Goal: Information Seeking & Learning: Learn about a topic

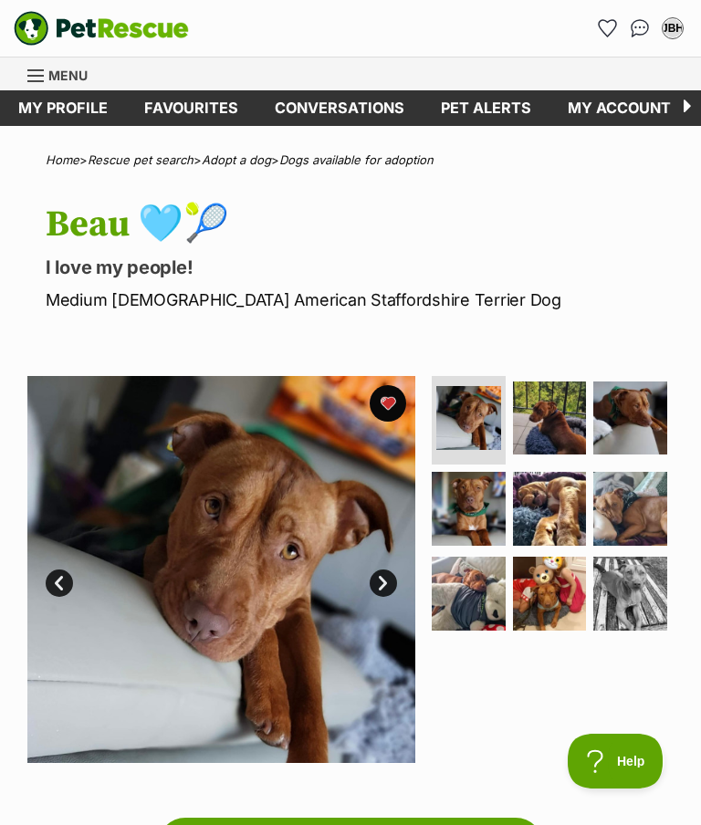
click at [126, 21] on img "PetRescue" at bounding box center [101, 28] width 175 height 35
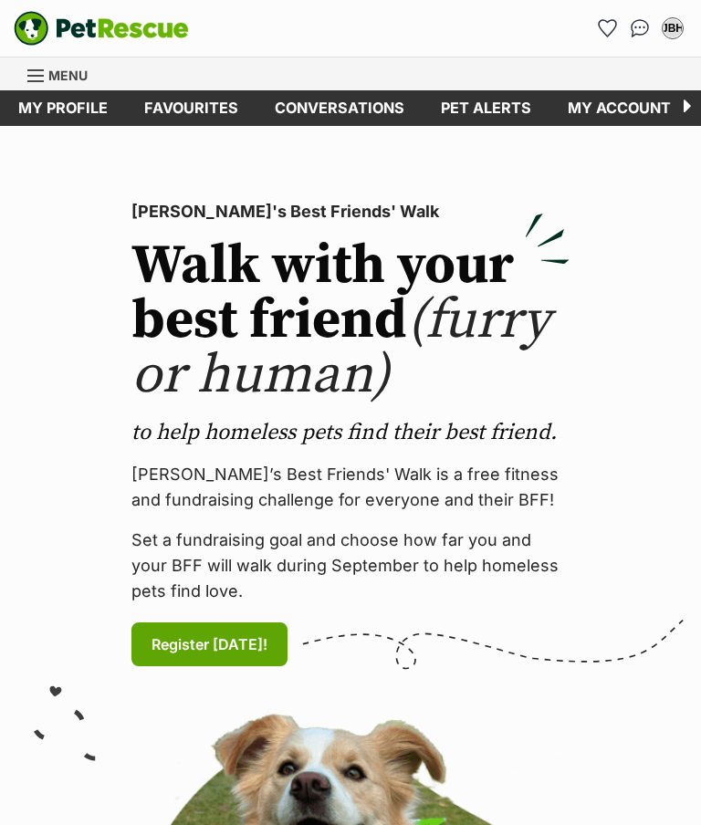
click at [60, 81] on span "Menu" at bounding box center [67, 76] width 39 height 16
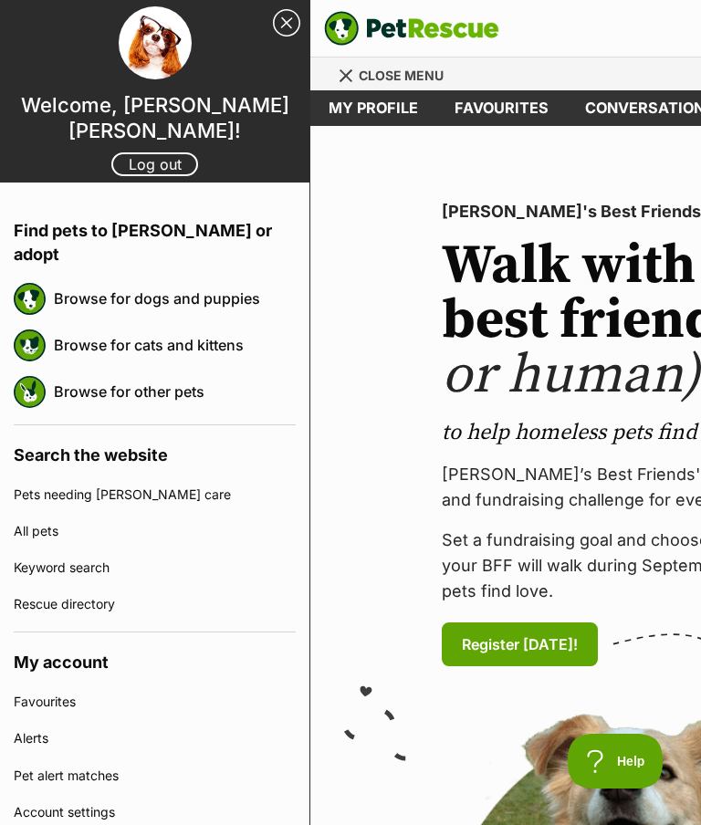
click at [215, 279] on link "Browse for dogs and puppies" at bounding box center [175, 298] width 242 height 38
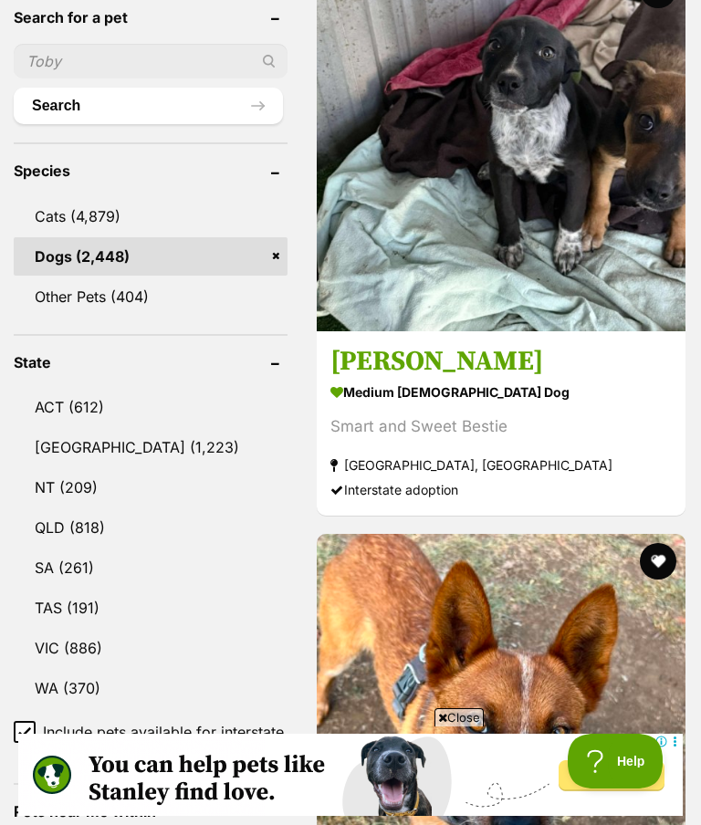
scroll to position [809, 0]
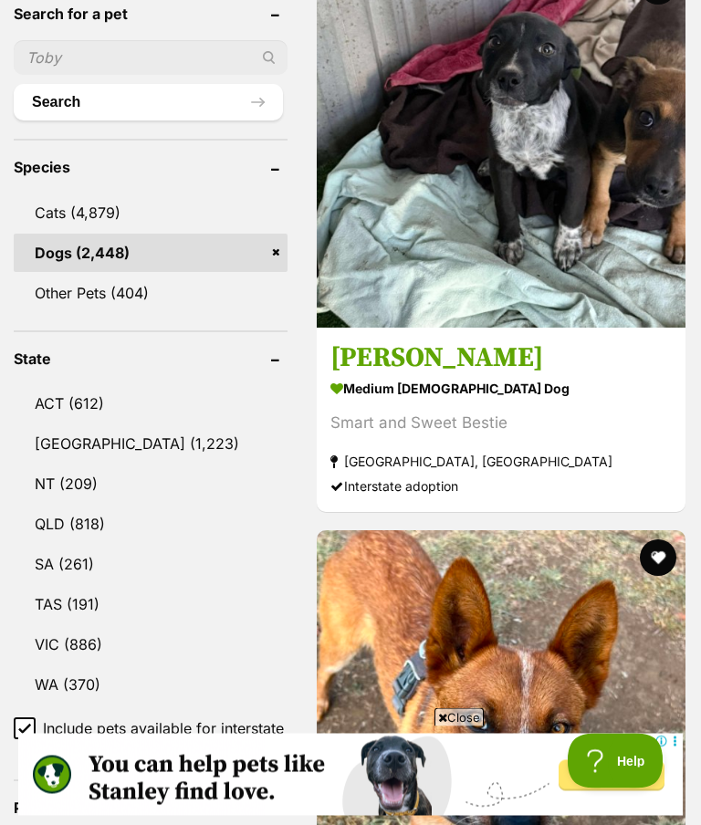
click at [94, 446] on link "[GEOGRAPHIC_DATA] (1,223)" at bounding box center [151, 444] width 274 height 38
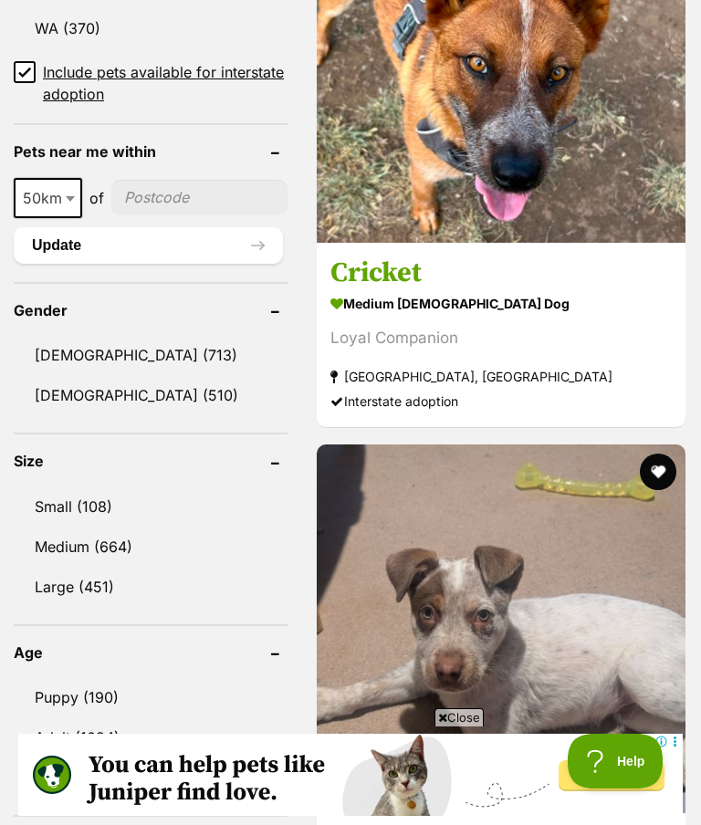
scroll to position [1477, 0]
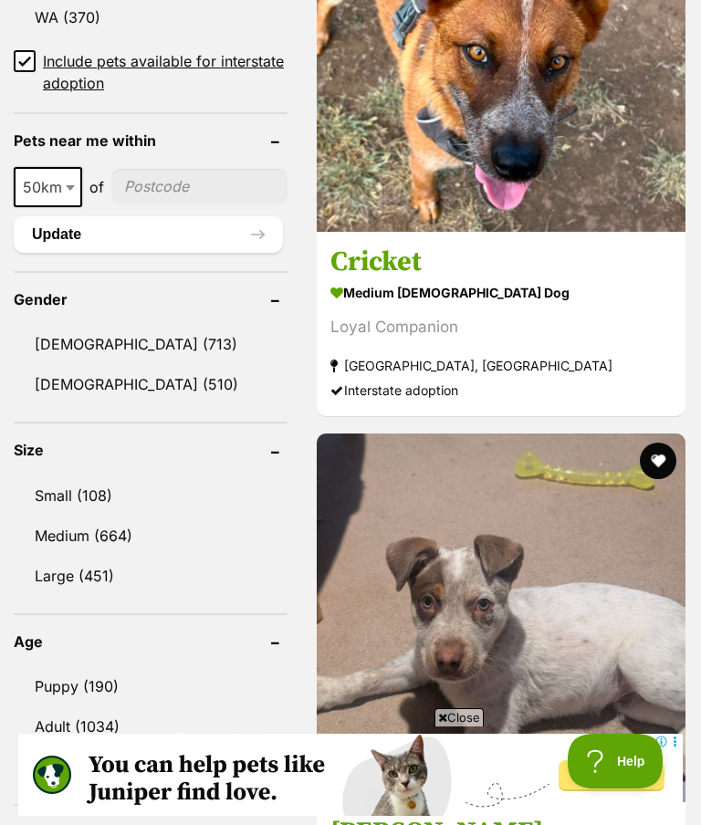
click at [96, 534] on link "Medium (664)" at bounding box center [151, 536] width 274 height 38
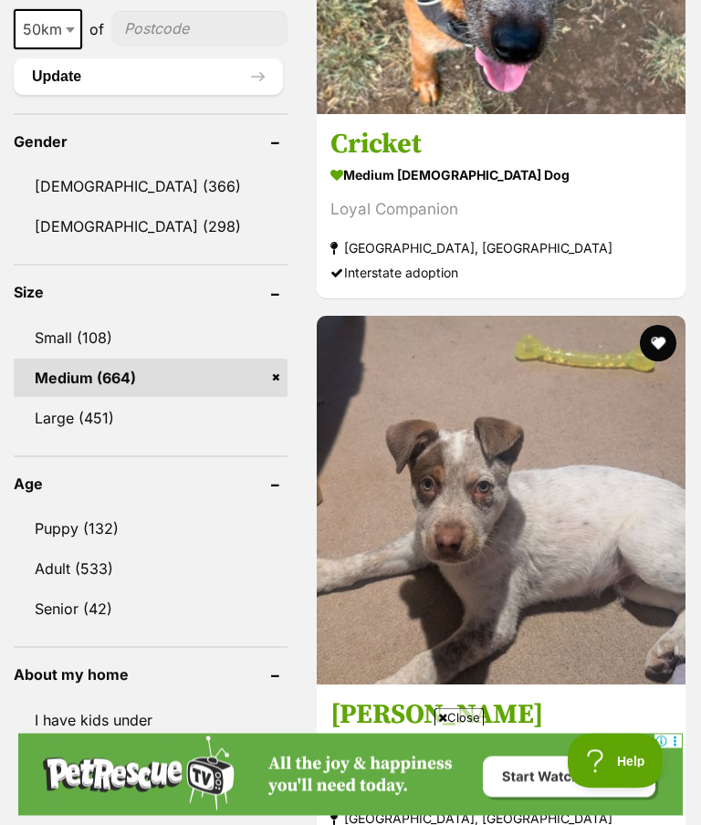
scroll to position [1593, 0]
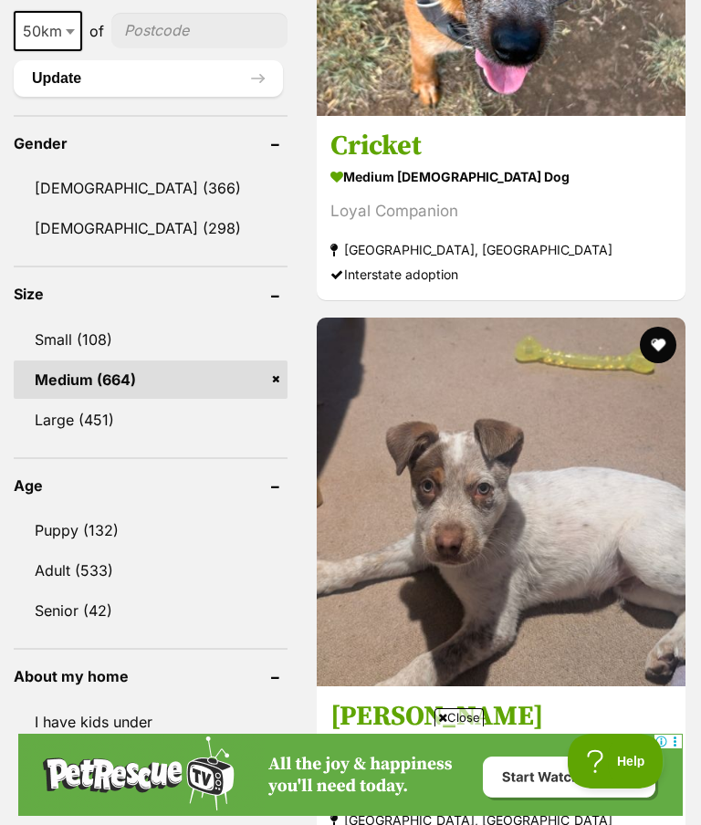
click at [80, 564] on link "Adult (533)" at bounding box center [151, 570] width 274 height 38
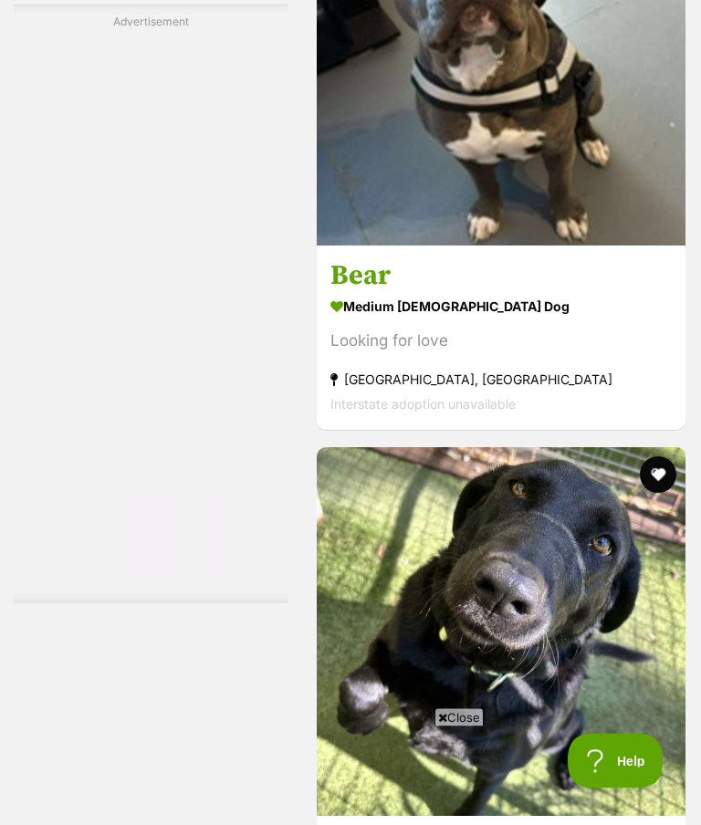
scroll to position [3940, 0]
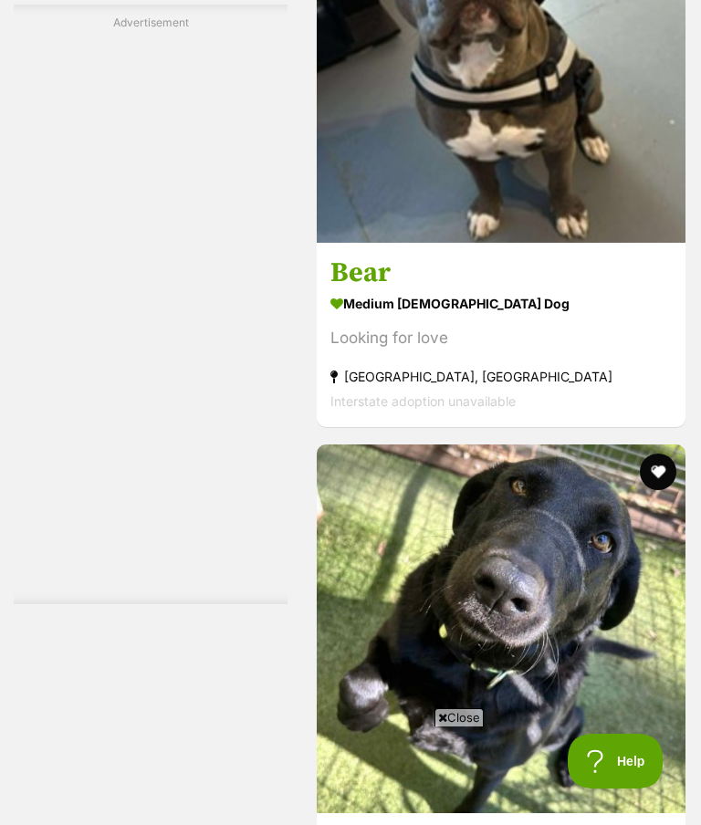
click at [565, 243] on img at bounding box center [501, 58] width 369 height 369
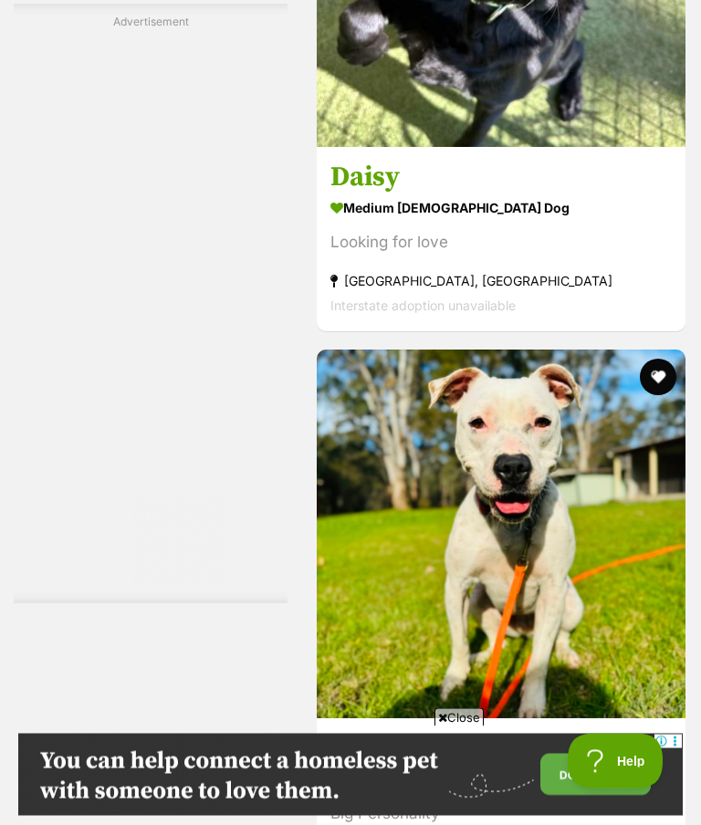
scroll to position [4607, 0]
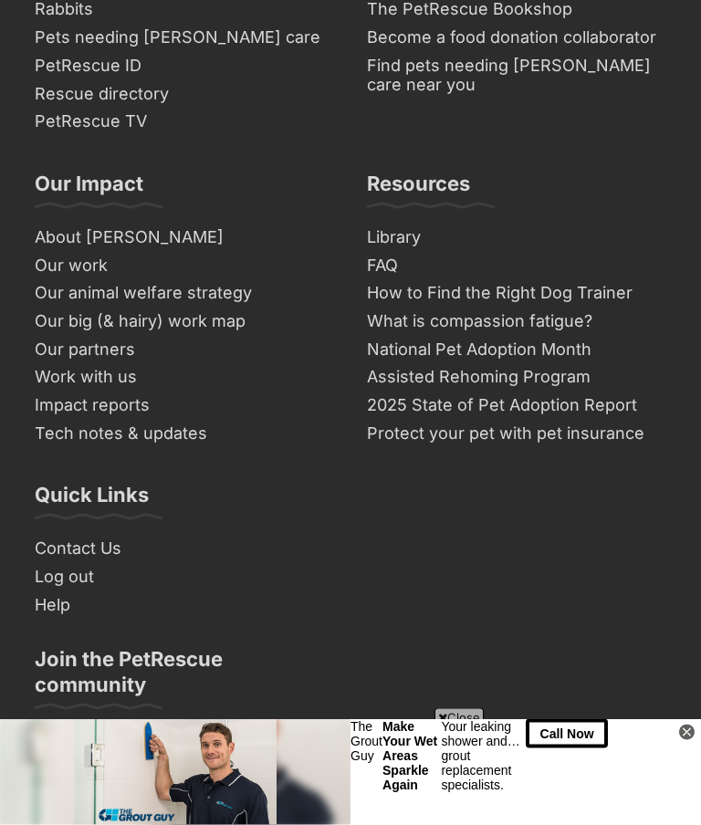
scroll to position [12959, 0]
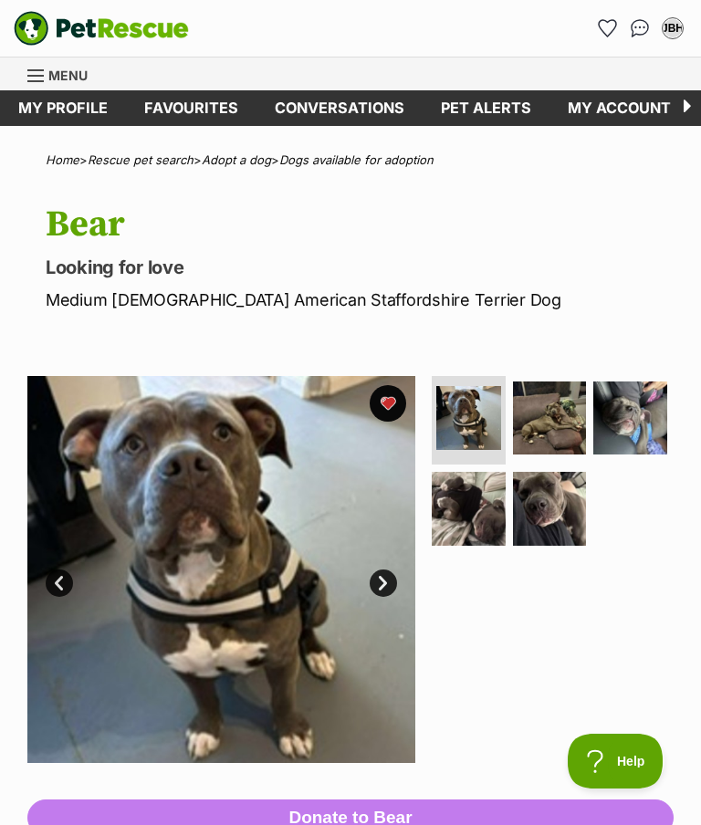
click at [563, 418] on img at bounding box center [550, 419] width 74 height 74
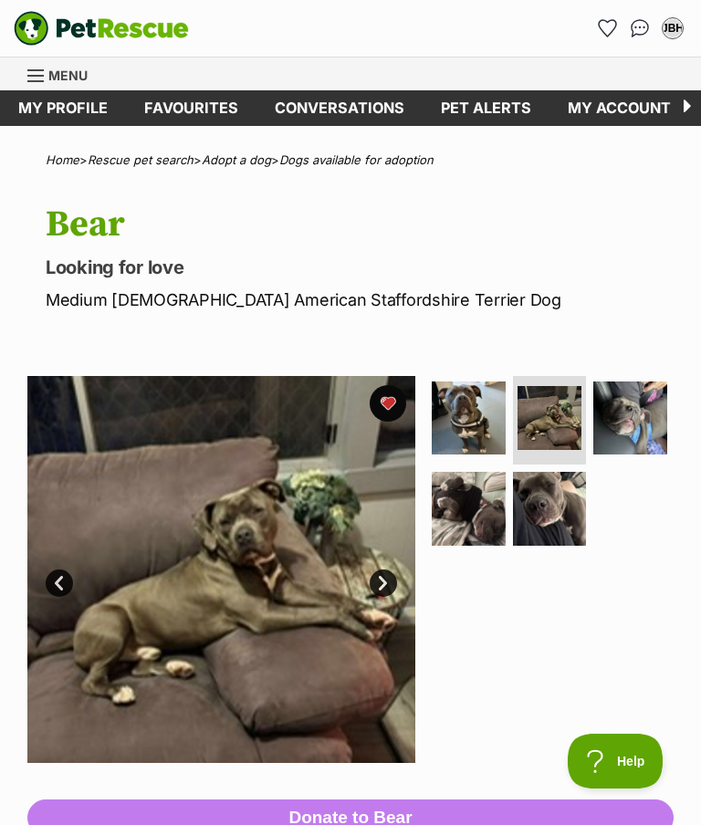
click at [552, 501] on img at bounding box center [550, 509] width 74 height 74
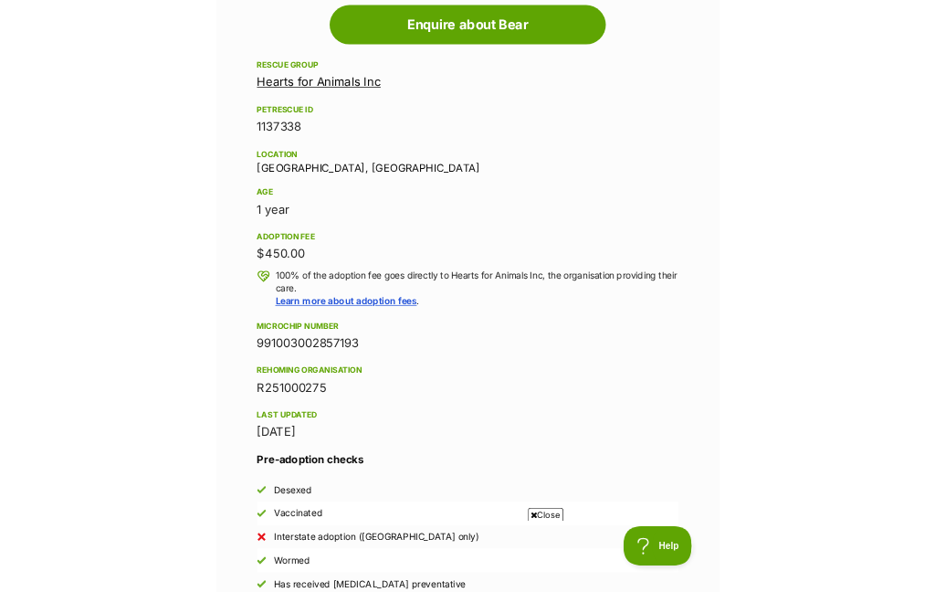
scroll to position [885, 0]
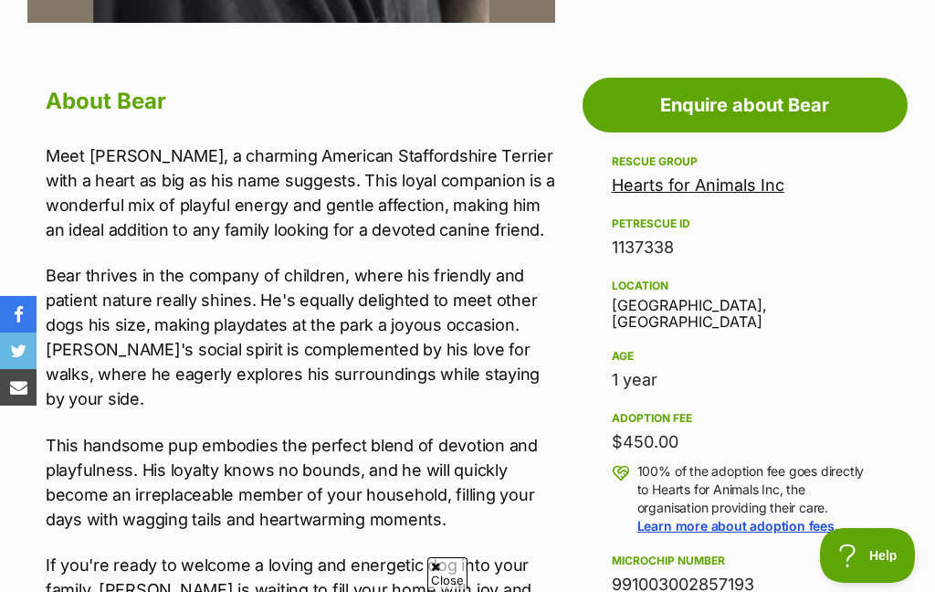
click at [454, 589] on span "Close" at bounding box center [447, 573] width 40 height 32
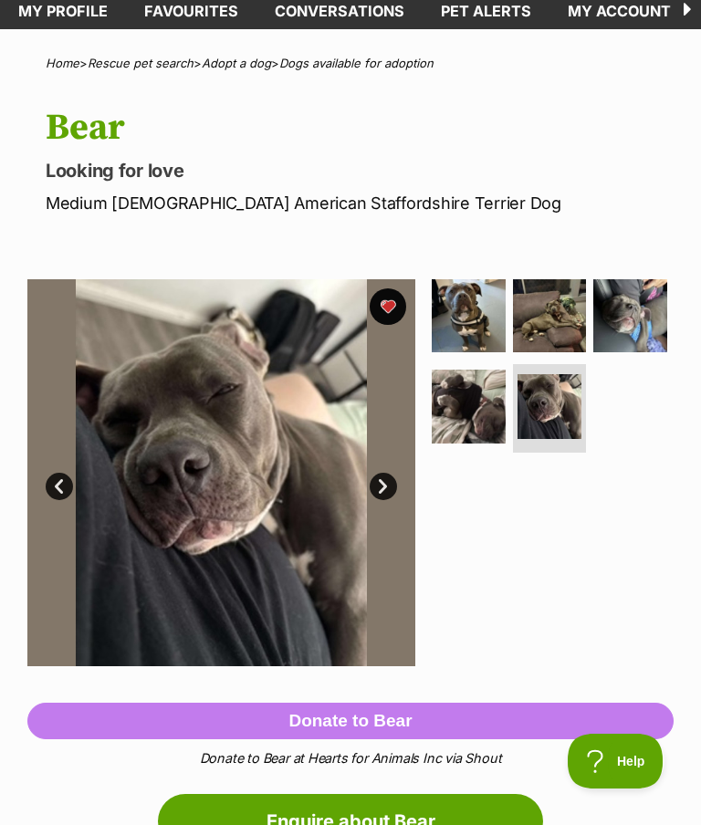
scroll to position [0, 0]
click at [642, 325] on img at bounding box center [630, 316] width 74 height 74
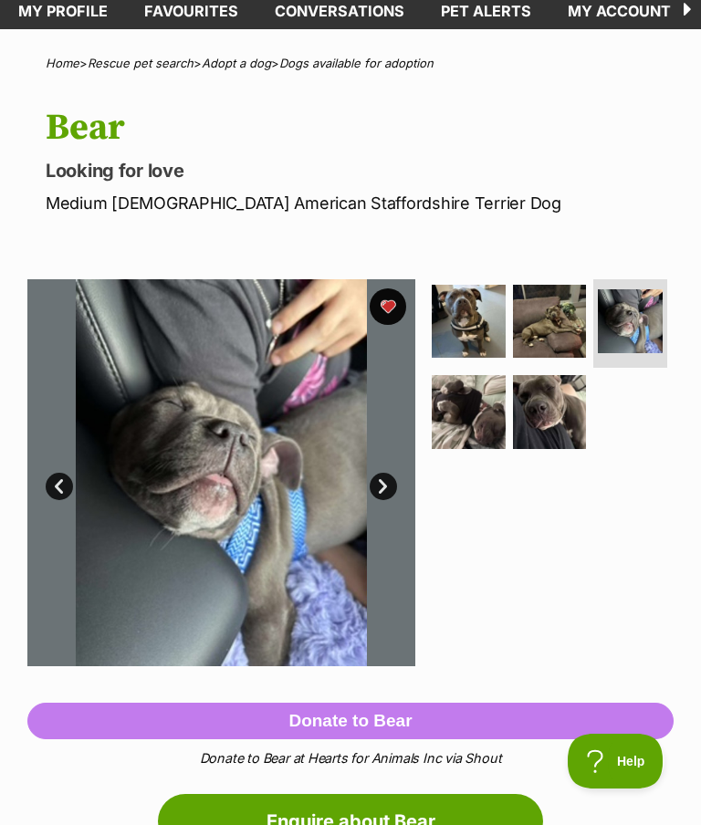
click at [456, 428] on img at bounding box center [469, 412] width 74 height 74
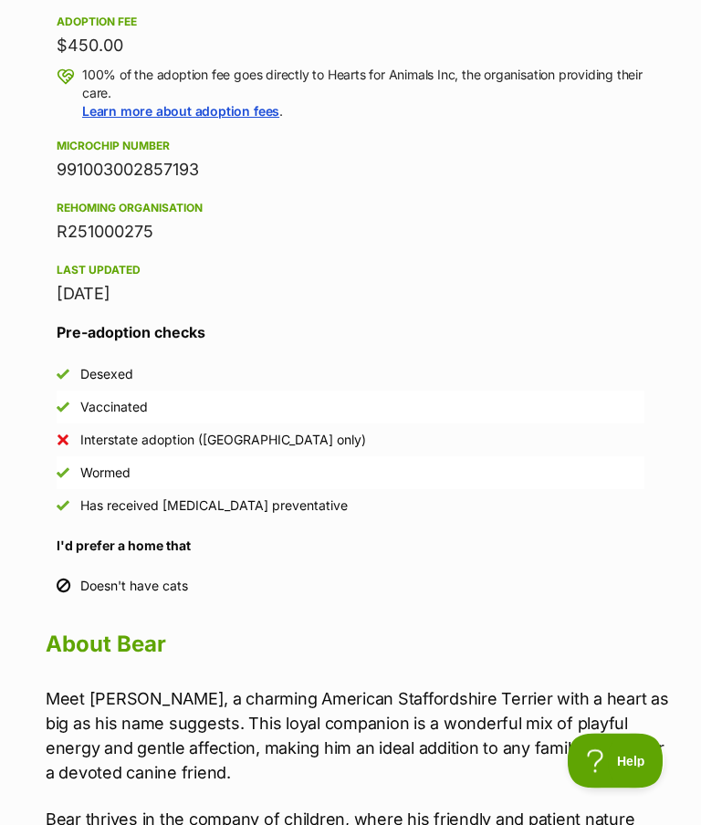
scroll to position [1145, 0]
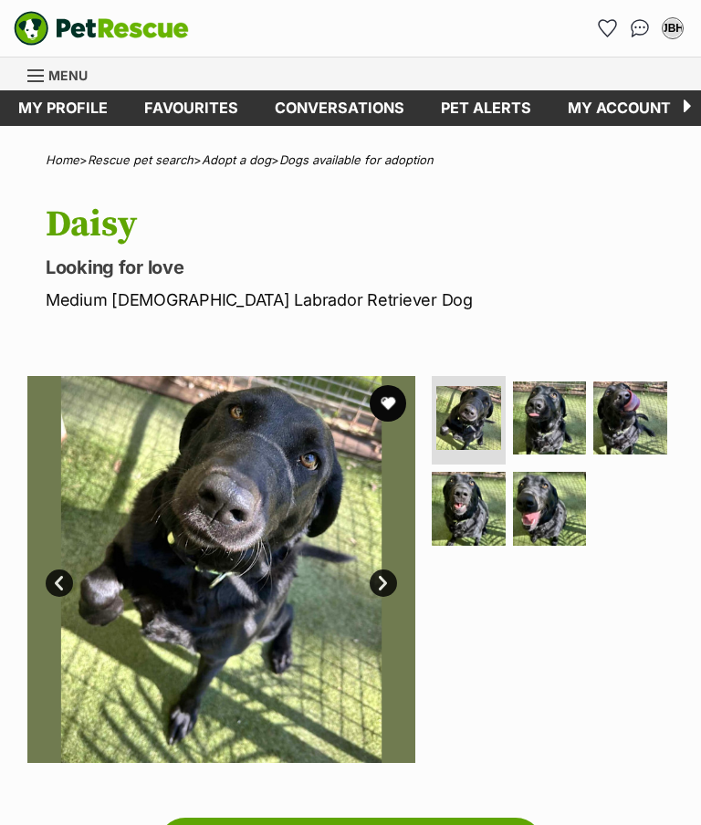
click at [544, 513] on img at bounding box center [550, 509] width 74 height 74
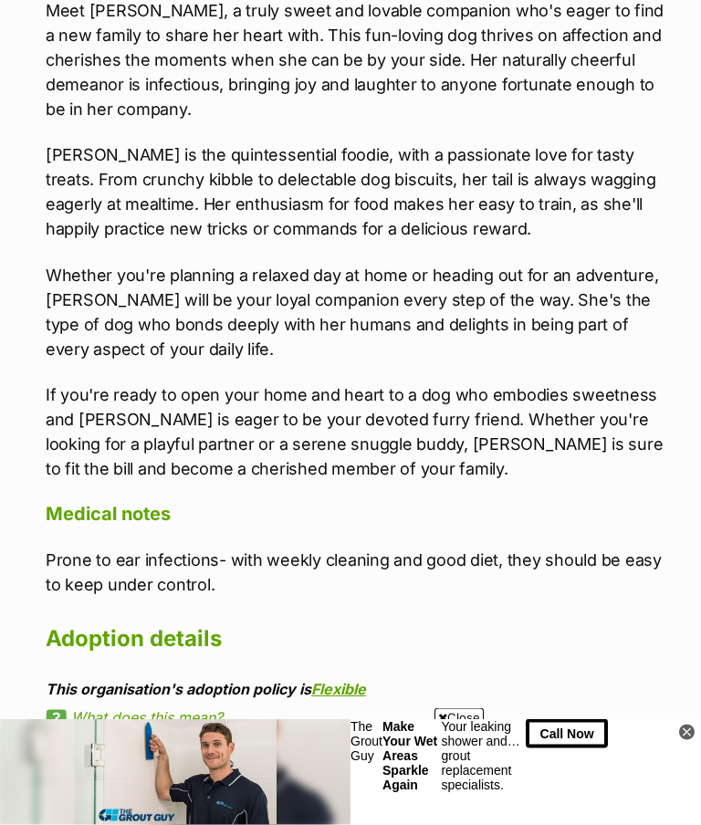
scroll to position [1852, 0]
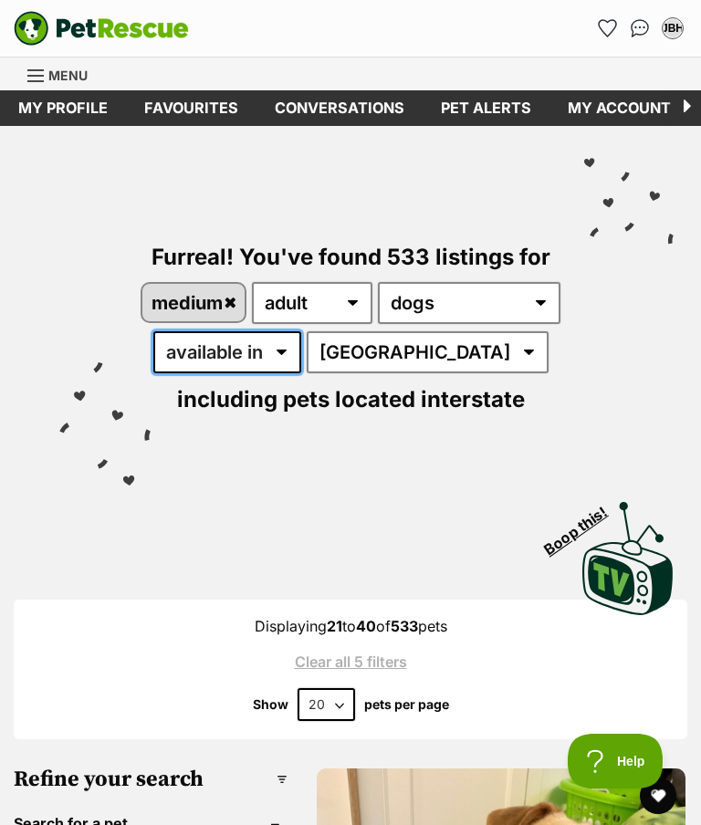
click at [301, 354] on select "available in located in" at bounding box center [227, 352] width 148 height 42
select select "disabled"
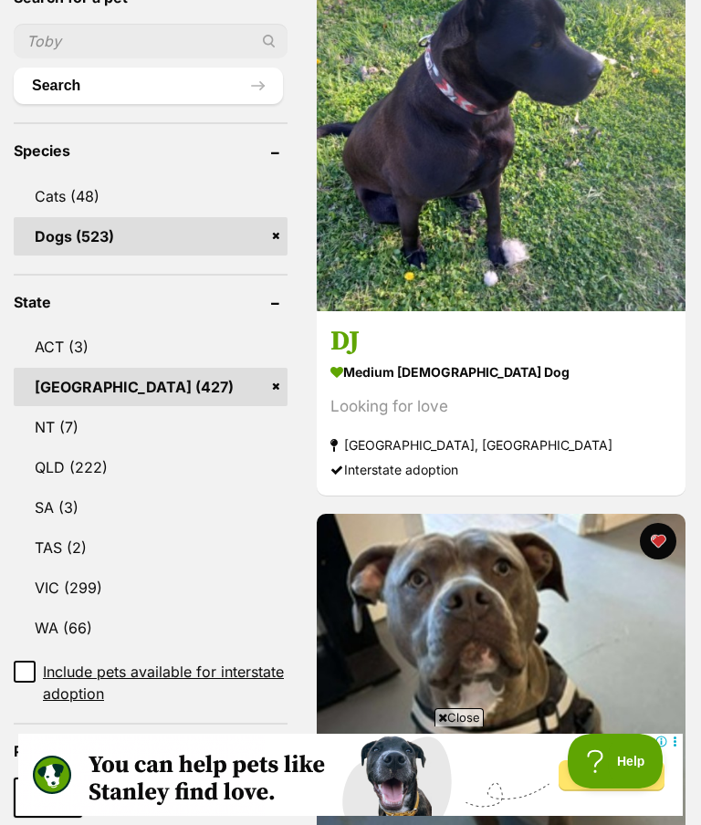
click at [392, 249] on img at bounding box center [501, 126] width 369 height 369
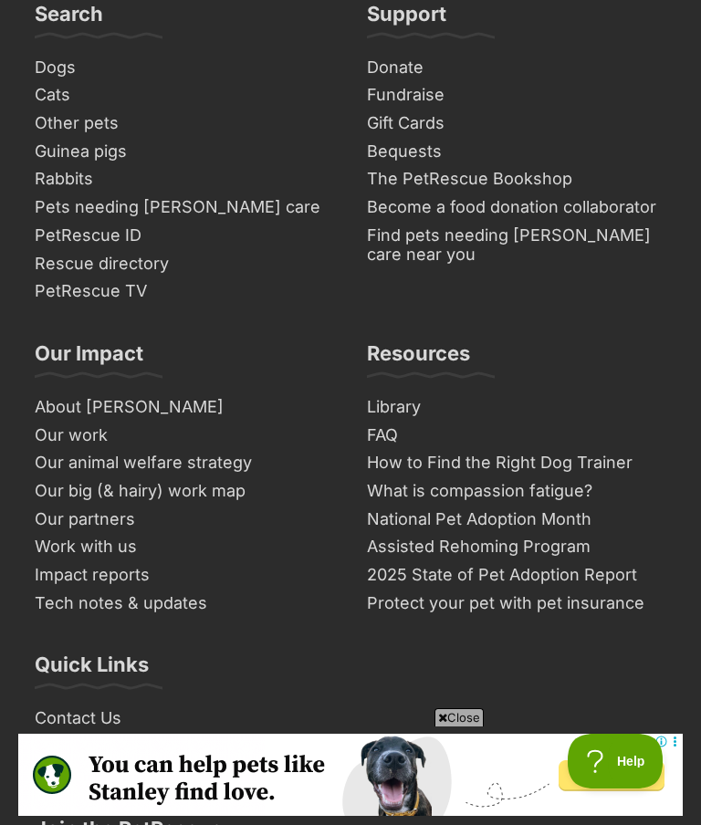
scroll to position [12570, 0]
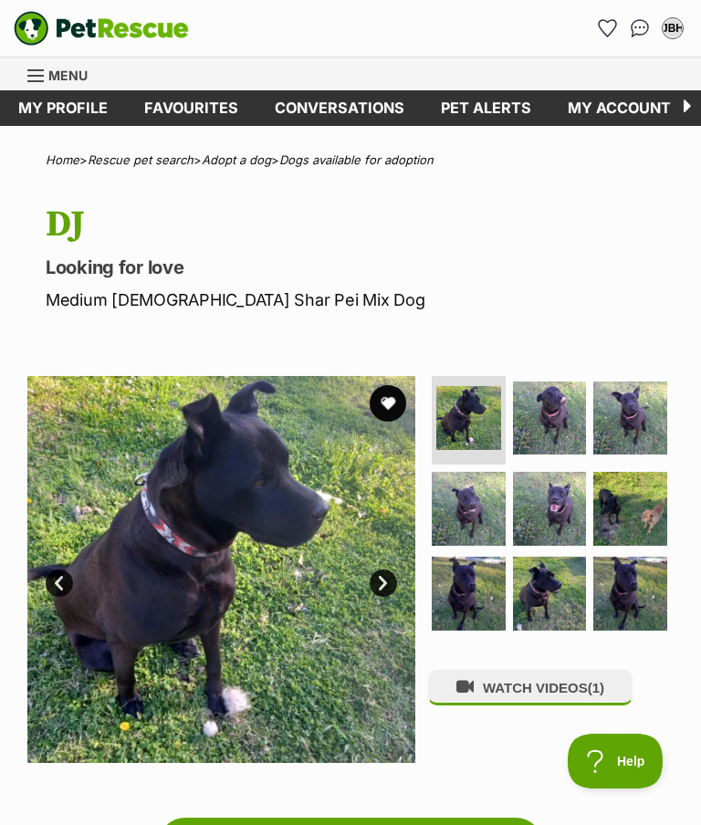
click at [454, 576] on img at bounding box center [469, 594] width 74 height 74
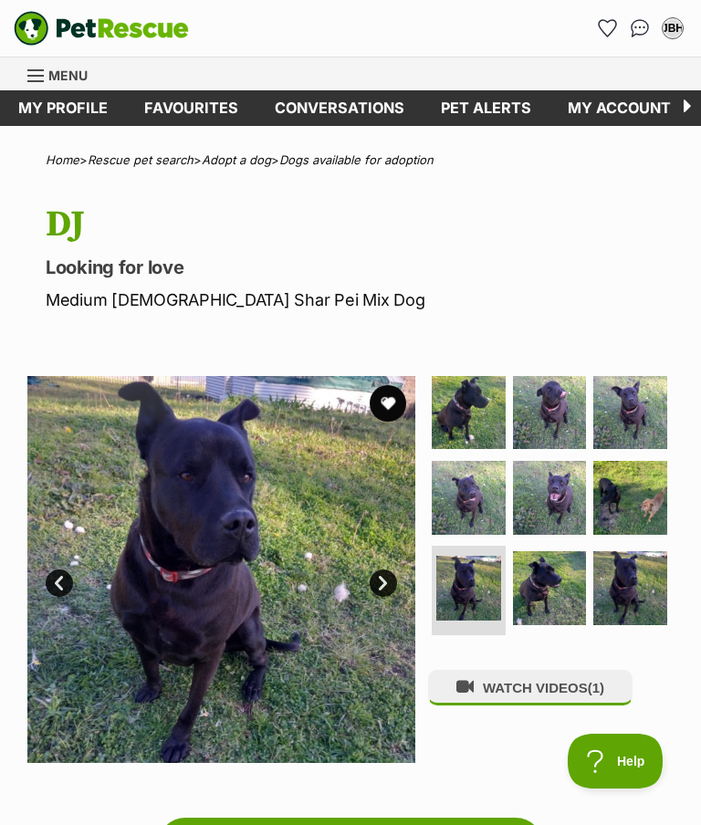
click at [607, 558] on img at bounding box center [630, 588] width 74 height 74
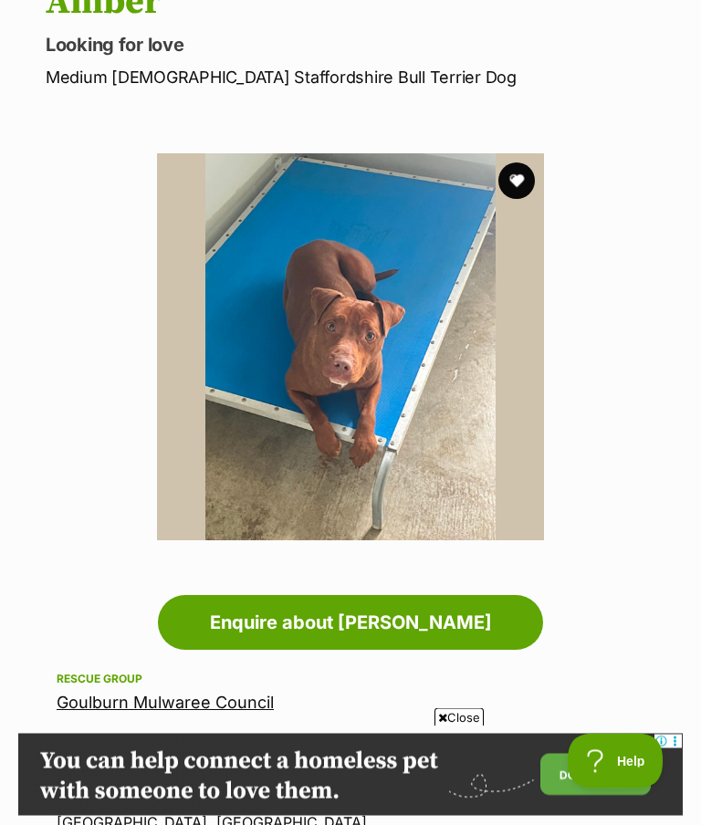
scroll to position [119, 0]
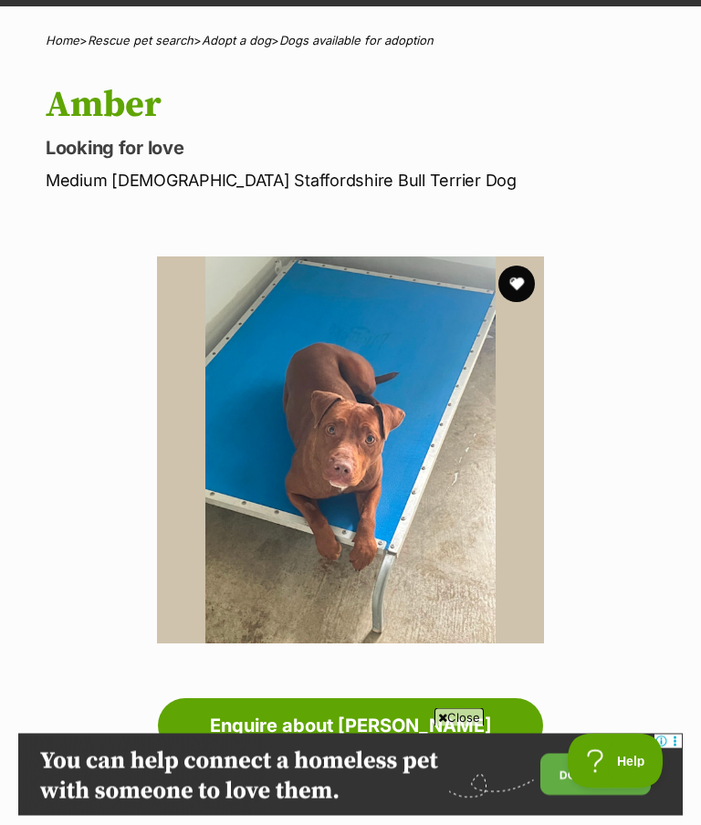
click at [442, 526] on img at bounding box center [351, 451] width 388 height 388
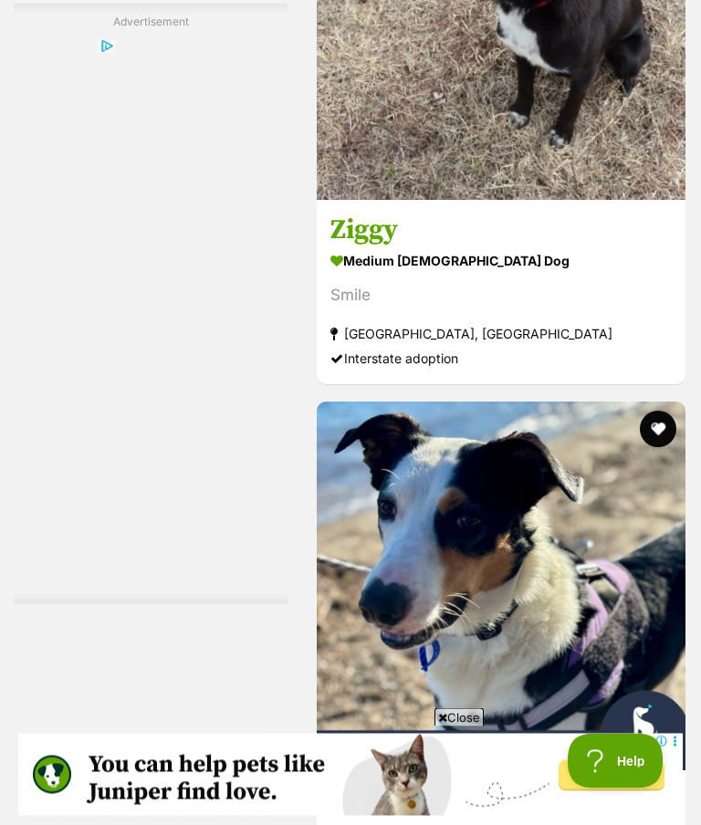
scroll to position [6240, 0]
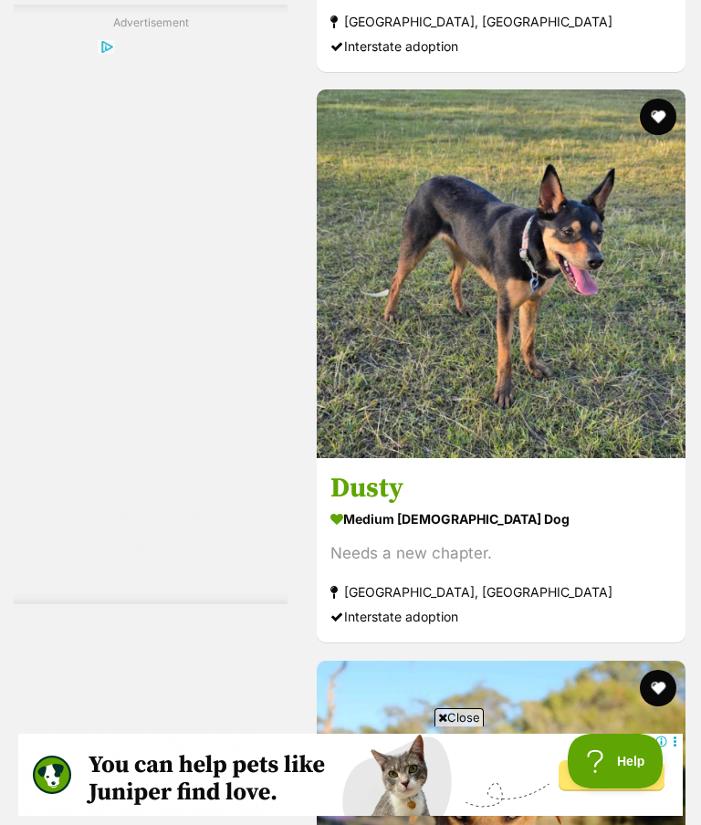
scroll to position [7102, 0]
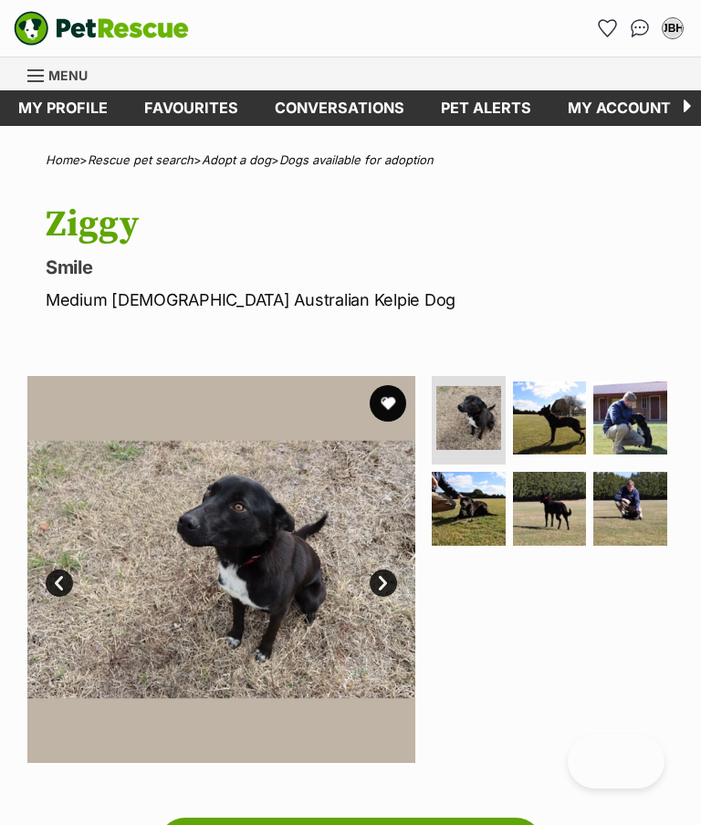
click at [572, 506] on img at bounding box center [550, 509] width 74 height 74
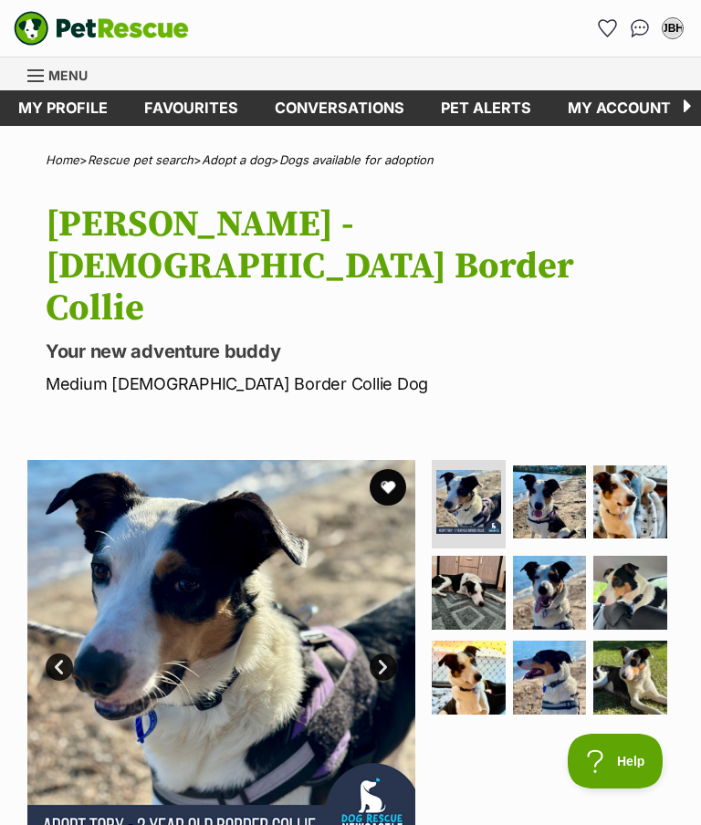
click at [634, 641] on img at bounding box center [630, 678] width 74 height 74
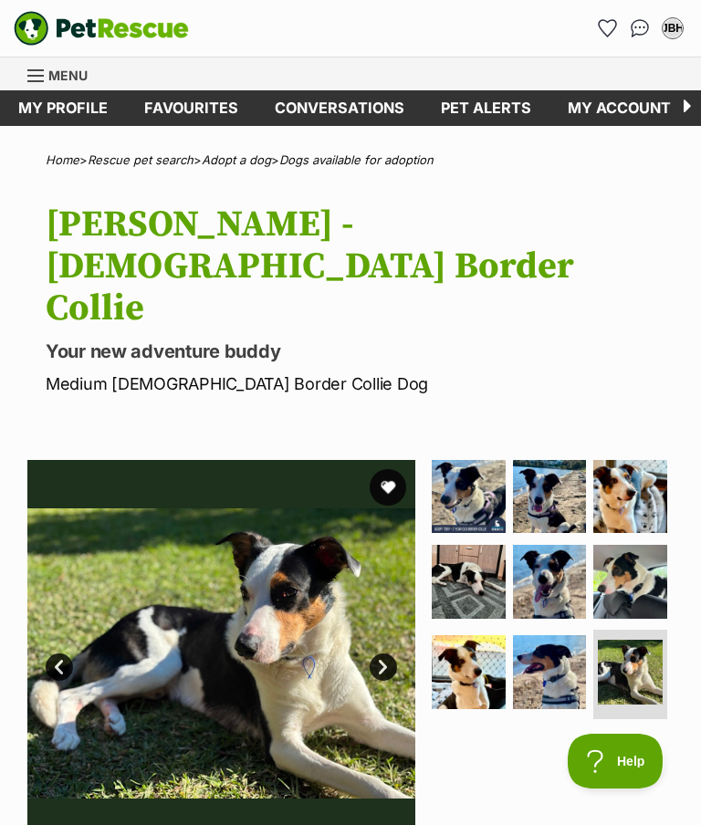
click at [376, 654] on link "Next" at bounding box center [383, 667] width 27 height 27
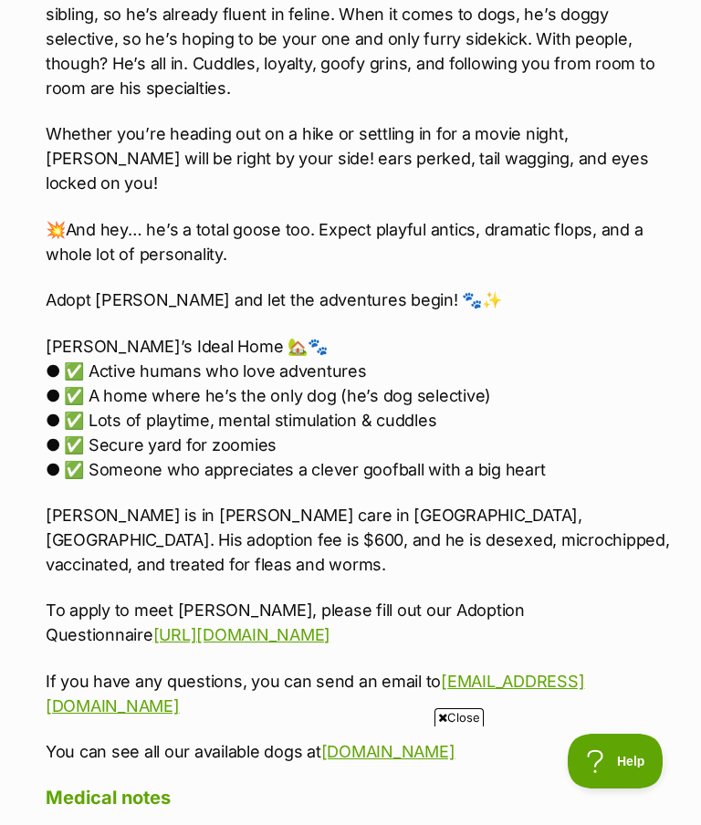
scroll to position [2314, 0]
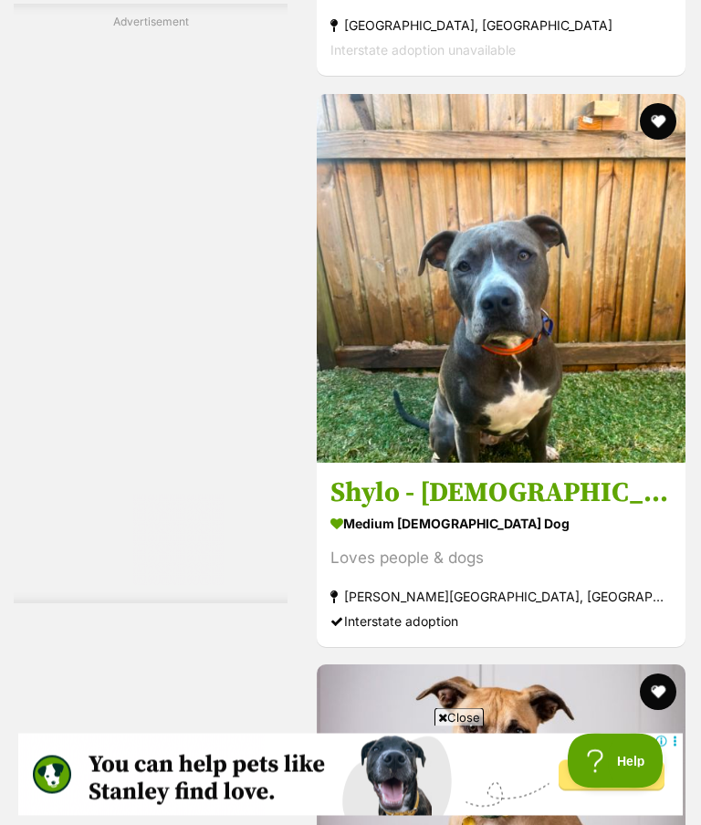
scroll to position [5262, 0]
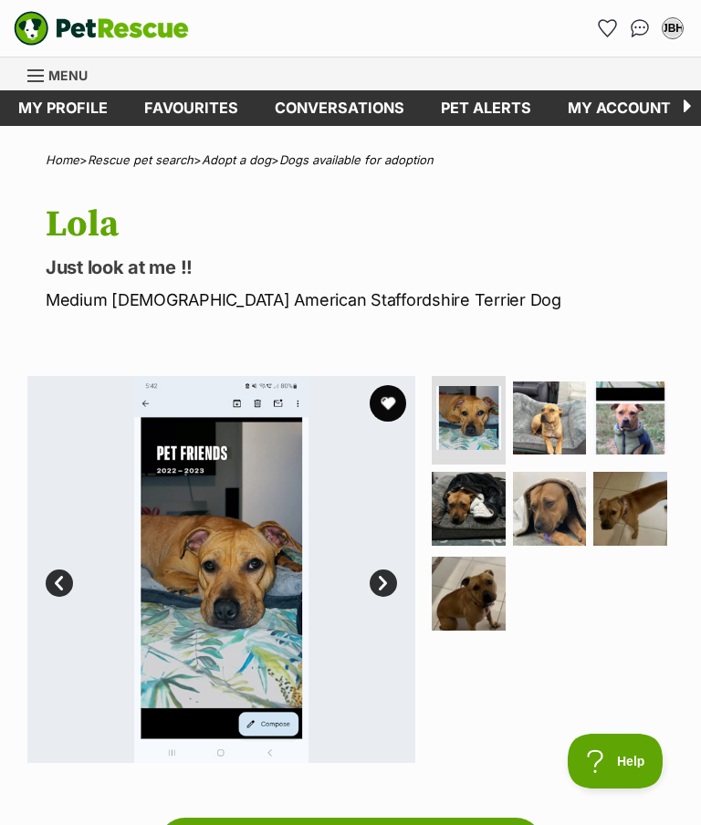
click at [468, 498] on img at bounding box center [469, 509] width 74 height 74
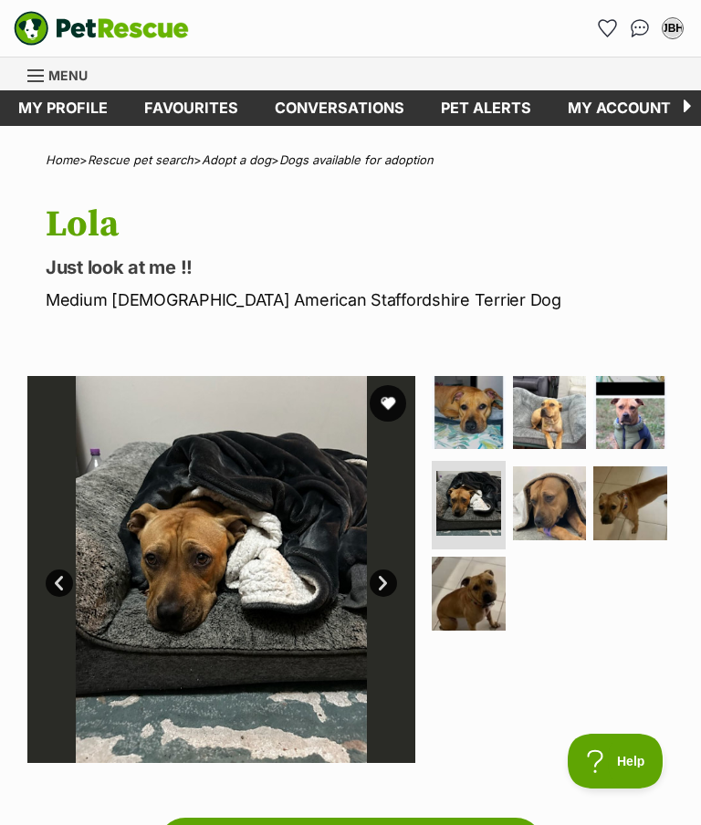
click at [625, 491] on img at bounding box center [630, 504] width 74 height 74
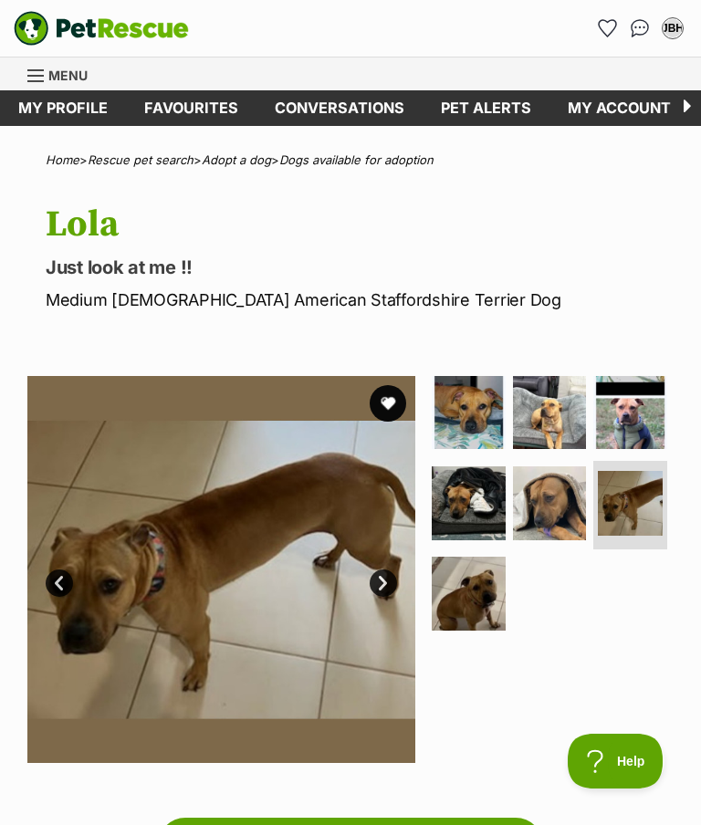
click at [456, 587] on img at bounding box center [469, 594] width 74 height 74
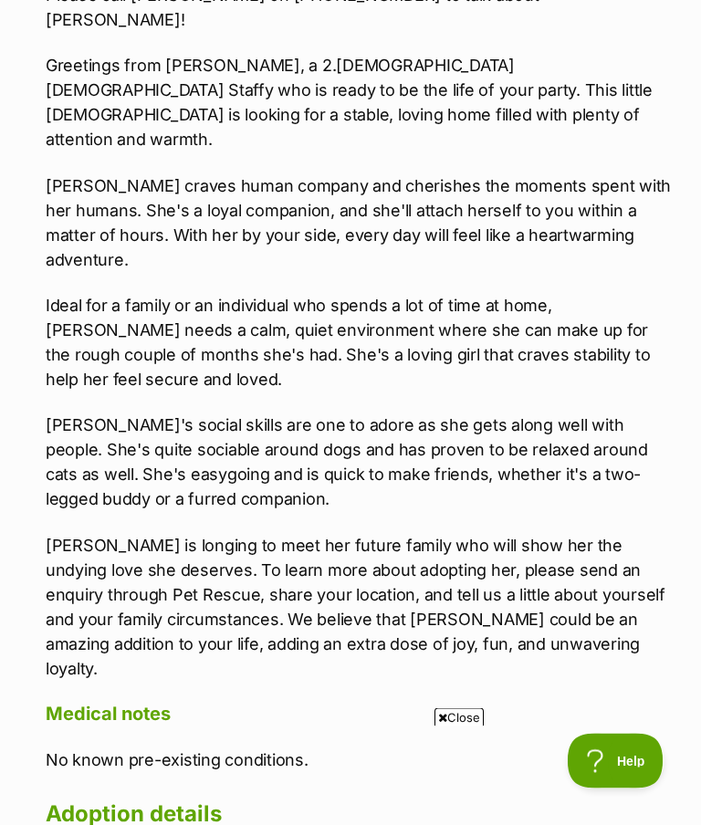
scroll to position [1651, 0]
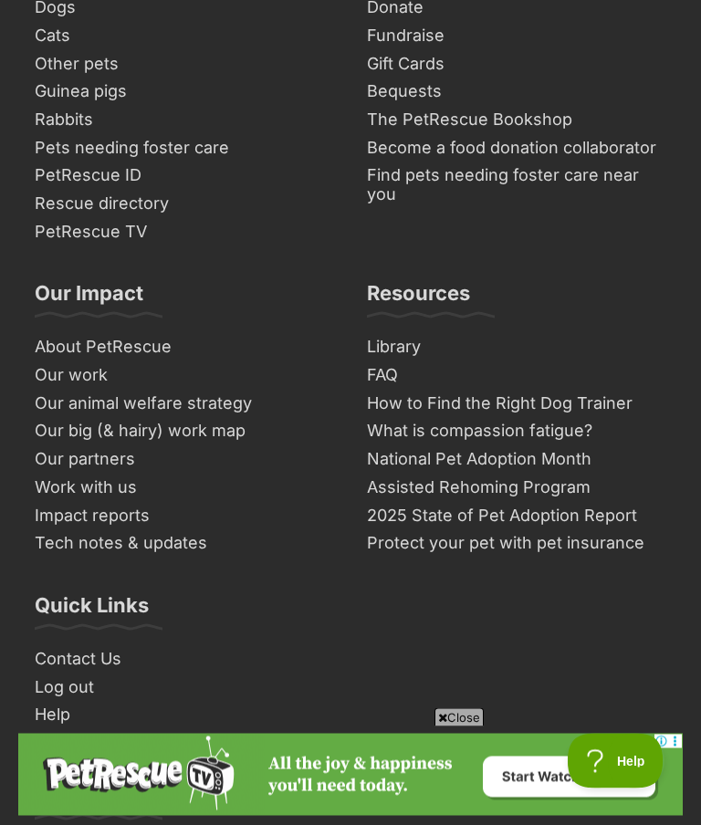
scroll to position [12727, 0]
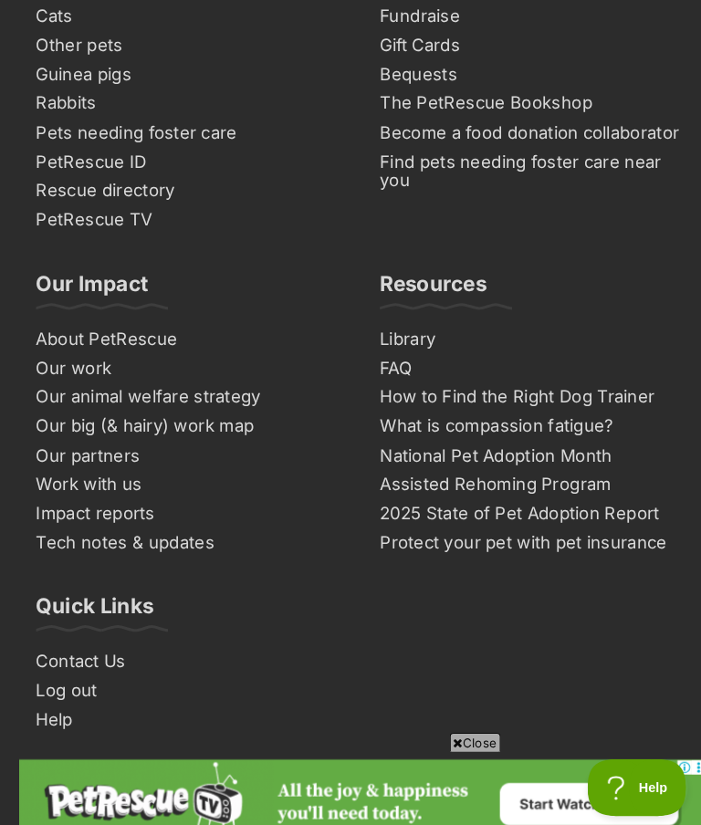
scroll to position [12704, 0]
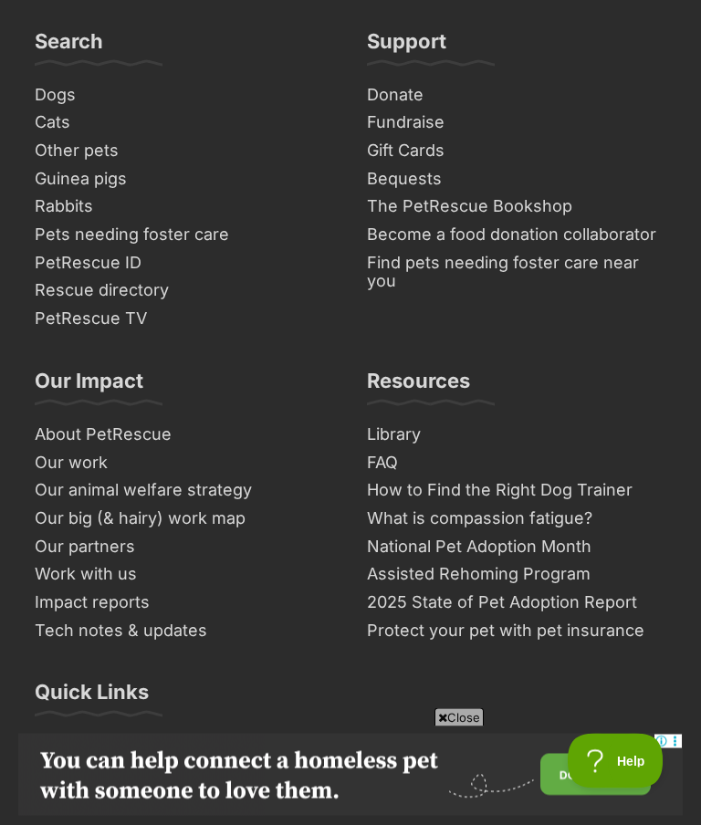
scroll to position [12754, 0]
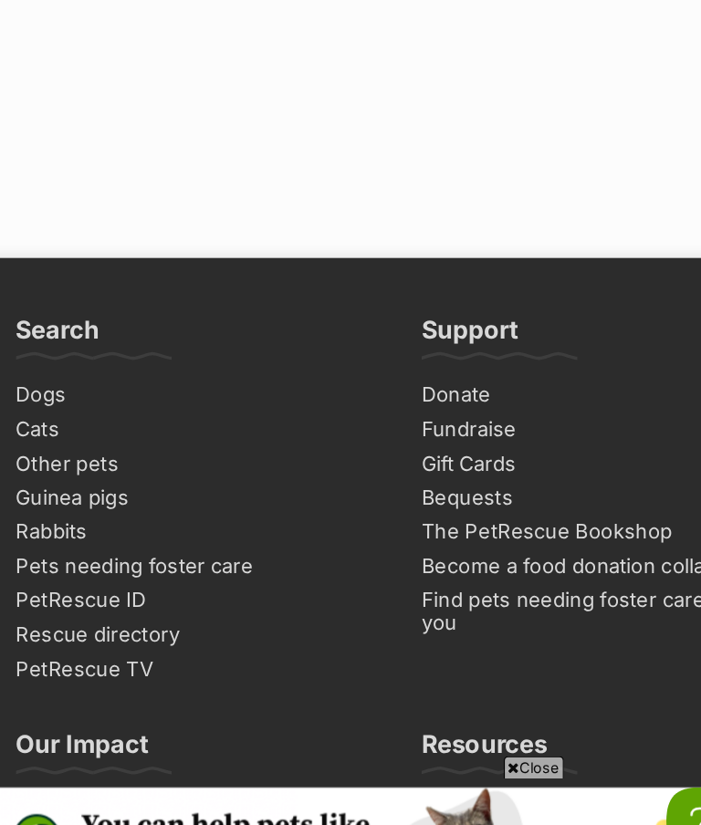
scroll to position [12852, 0]
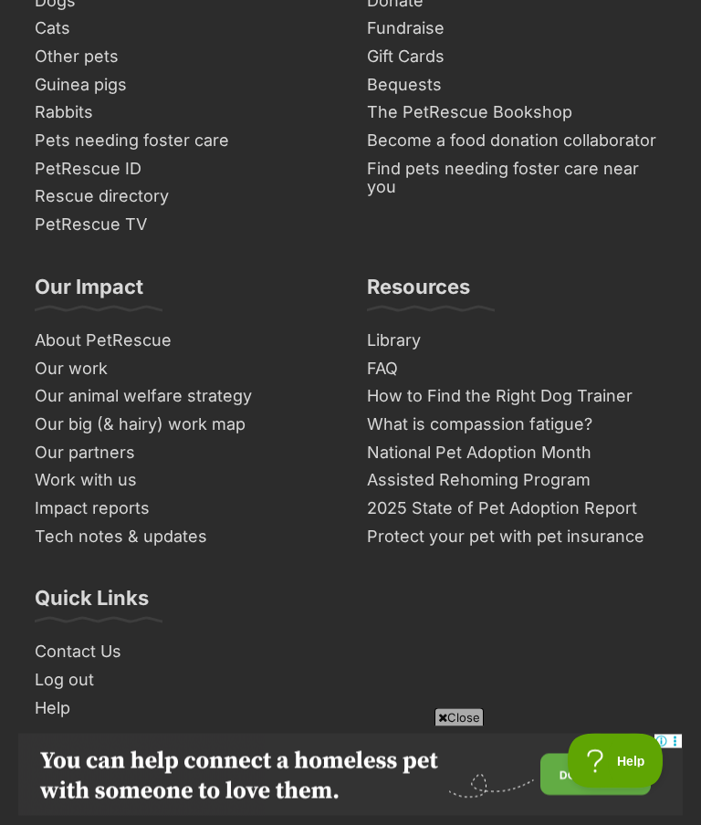
scroll to position [12861, 0]
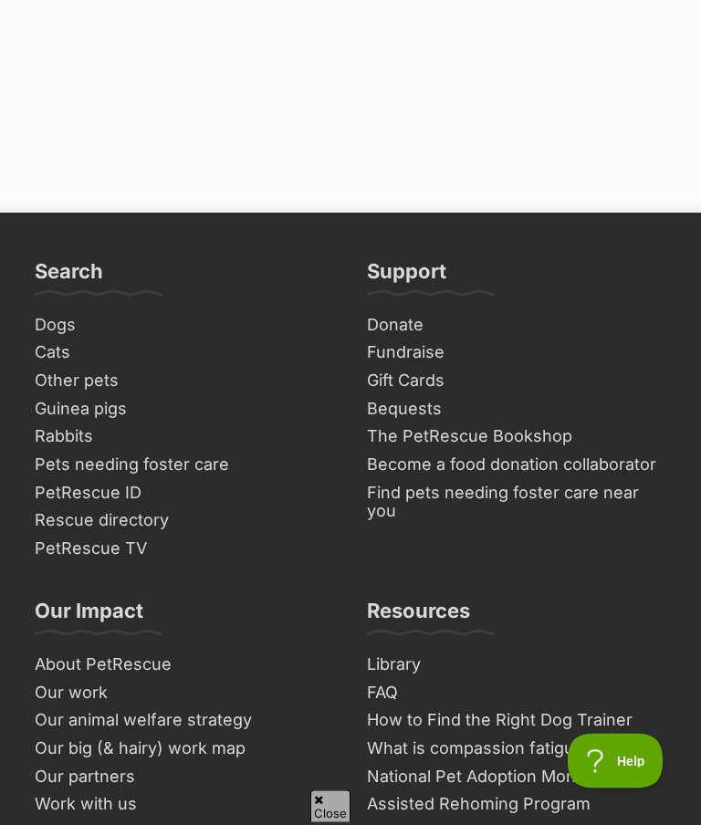
scroll to position [12536, 0]
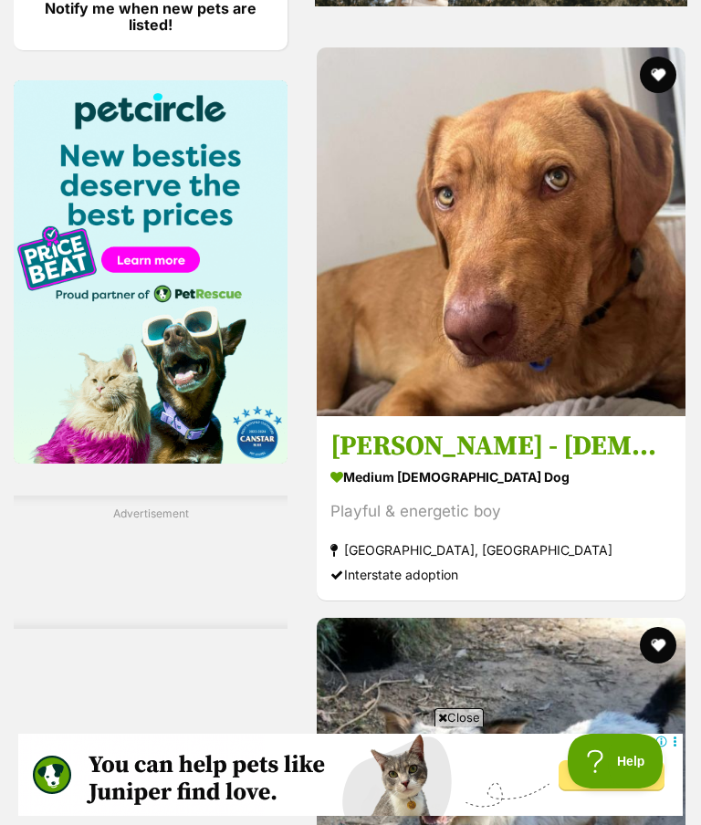
scroll to position [2813, 0]
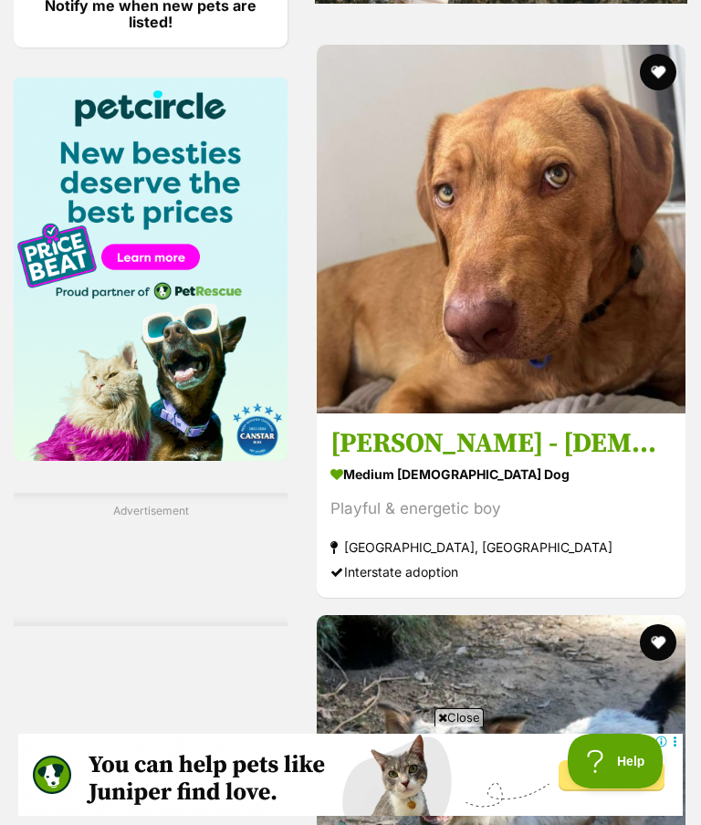
click at [603, 414] on img at bounding box center [501, 229] width 369 height 369
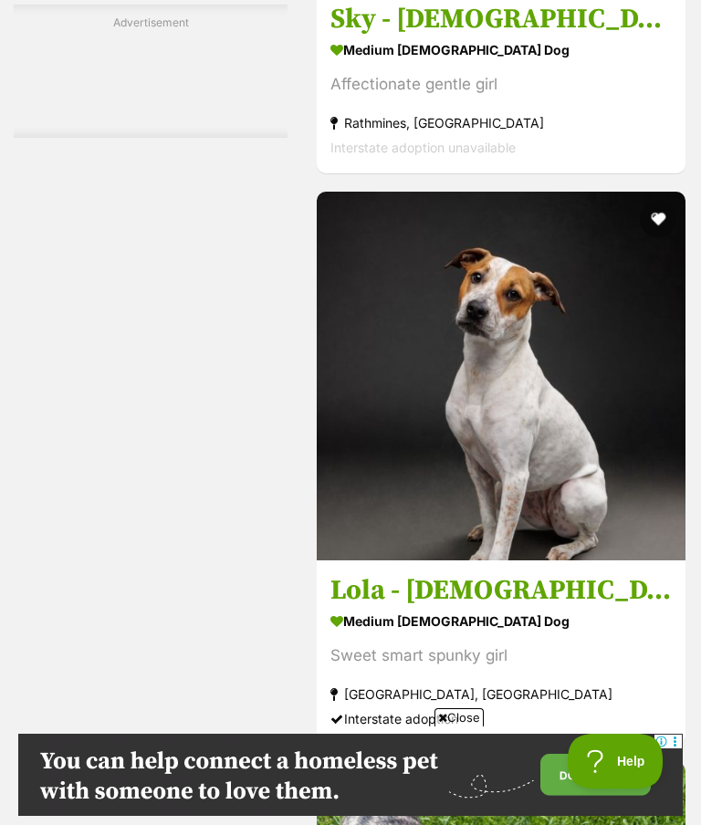
scroll to position [6675, 0]
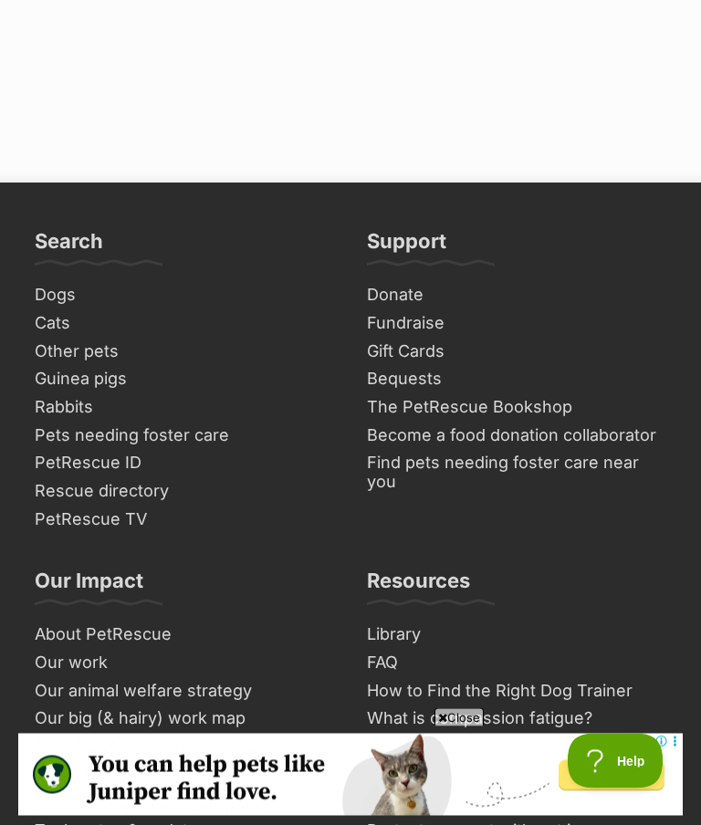
scroll to position [12789, 0]
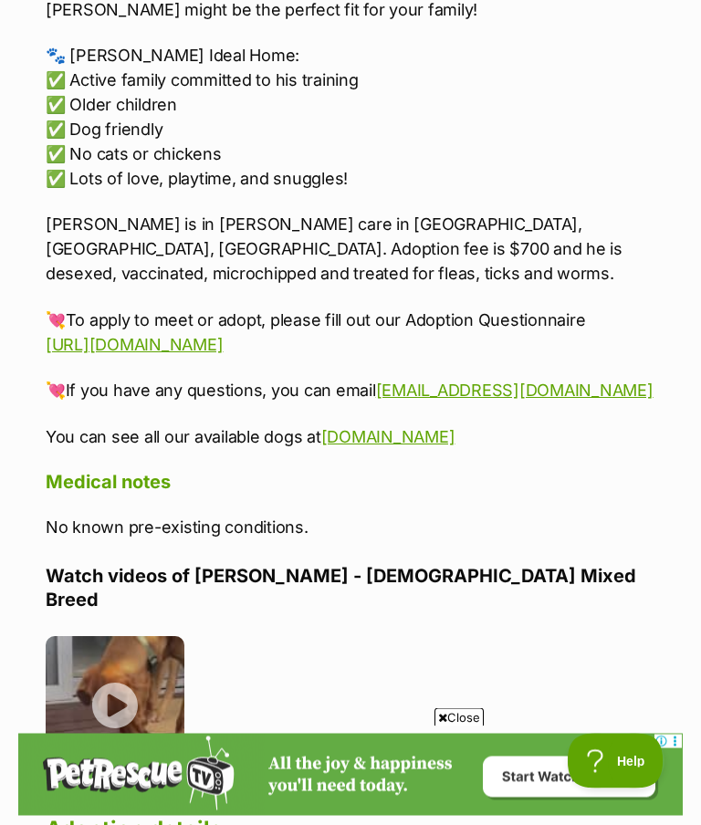
scroll to position [2489, 0]
click at [135, 636] on img at bounding box center [115, 705] width 139 height 139
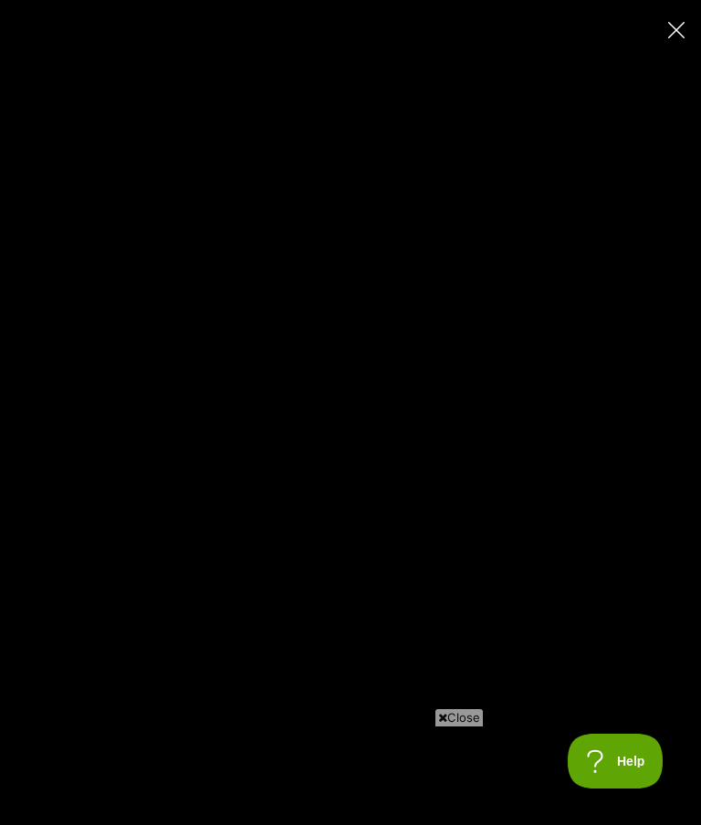
type input "100"
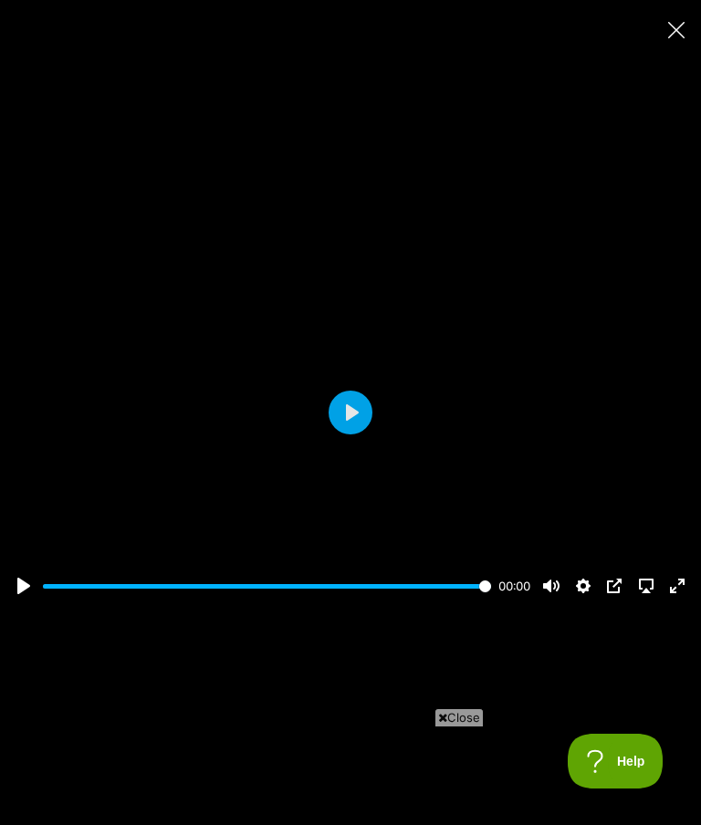
click at [664, 44] on button "Close" at bounding box center [676, 30] width 32 height 32
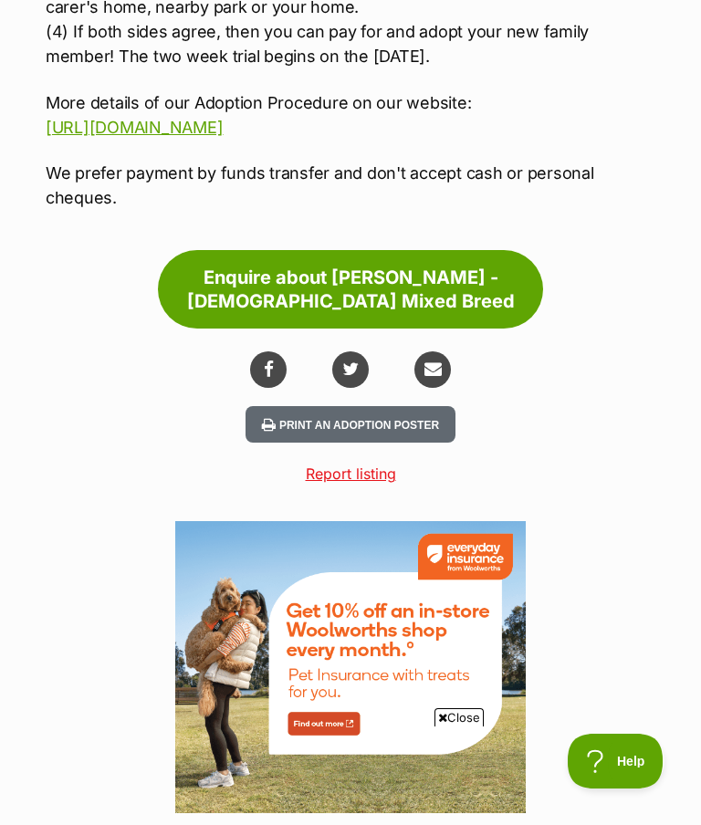
scroll to position [3496, 0]
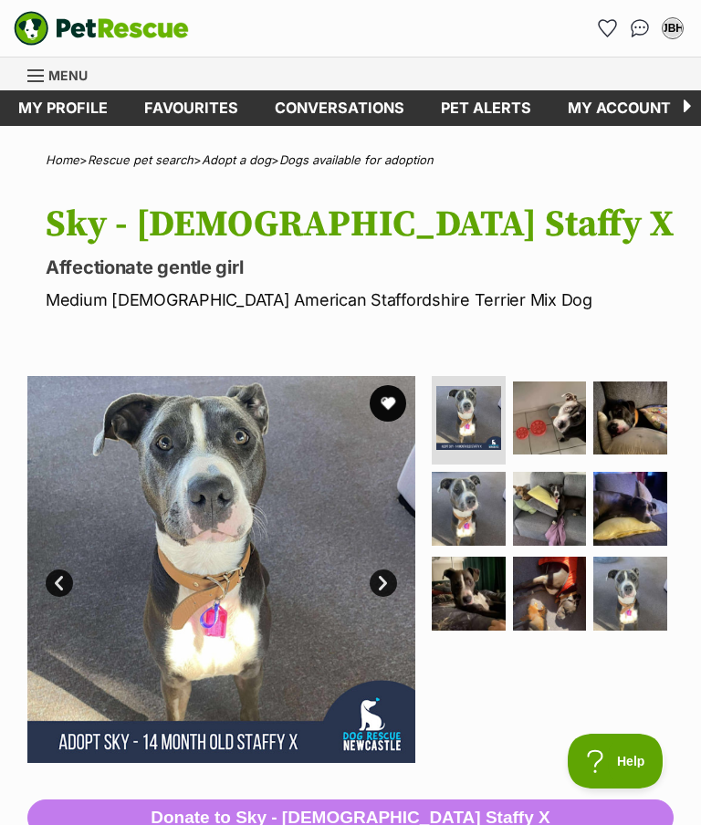
click at [638, 415] on img at bounding box center [630, 419] width 74 height 74
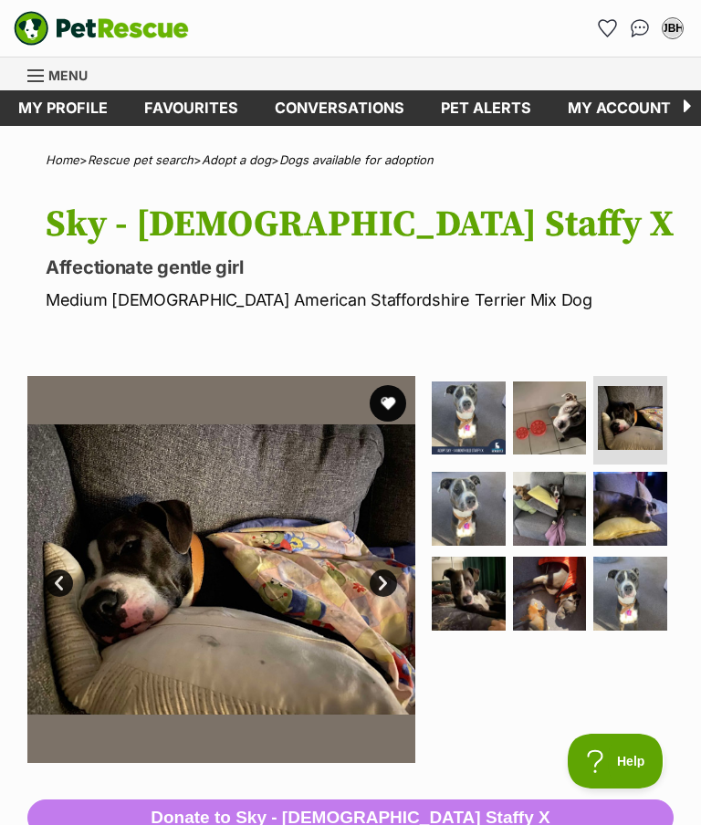
click at [643, 505] on img at bounding box center [630, 509] width 74 height 74
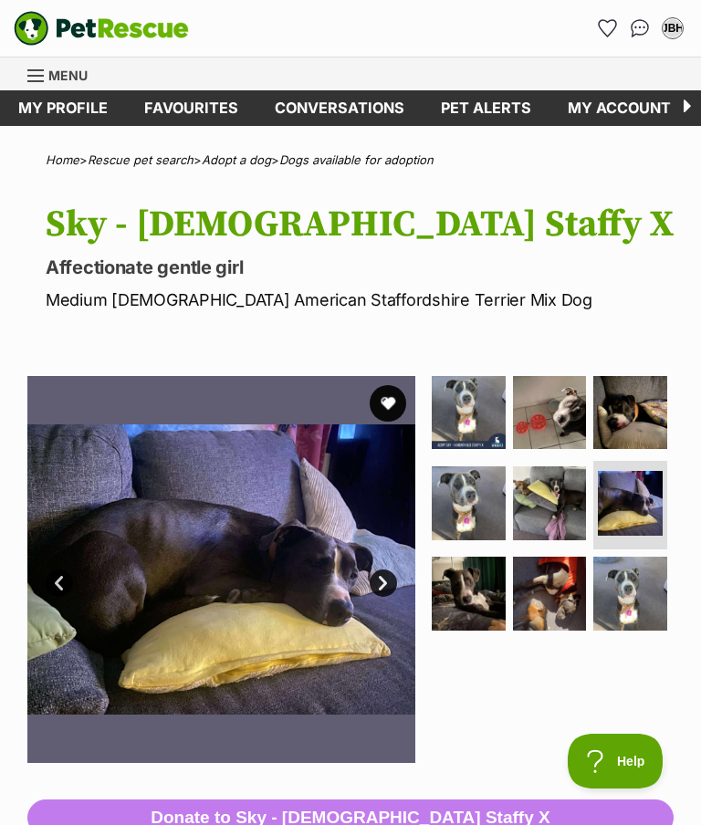
click at [553, 593] on img at bounding box center [550, 594] width 74 height 74
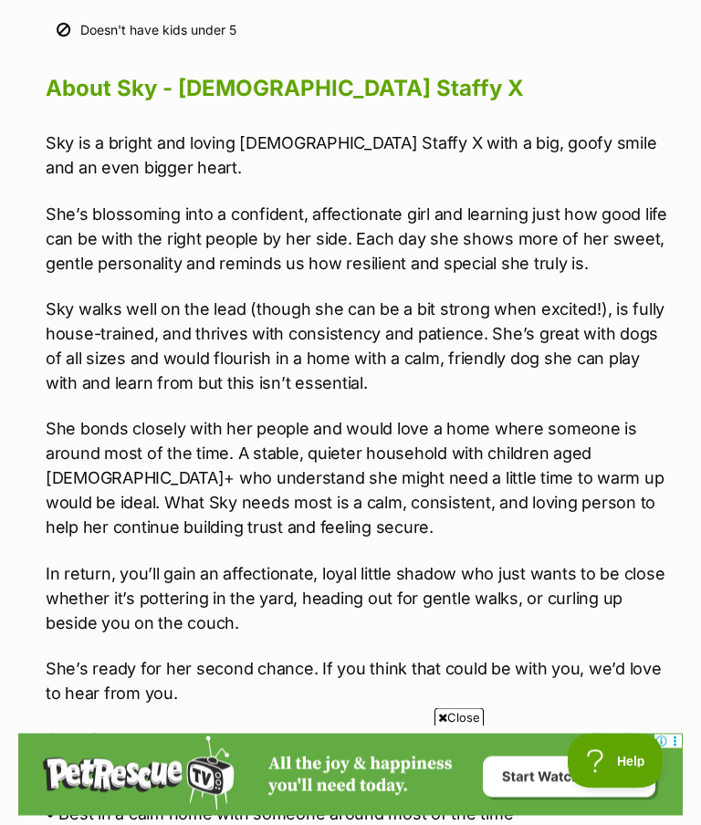
scroll to position [1855, 0]
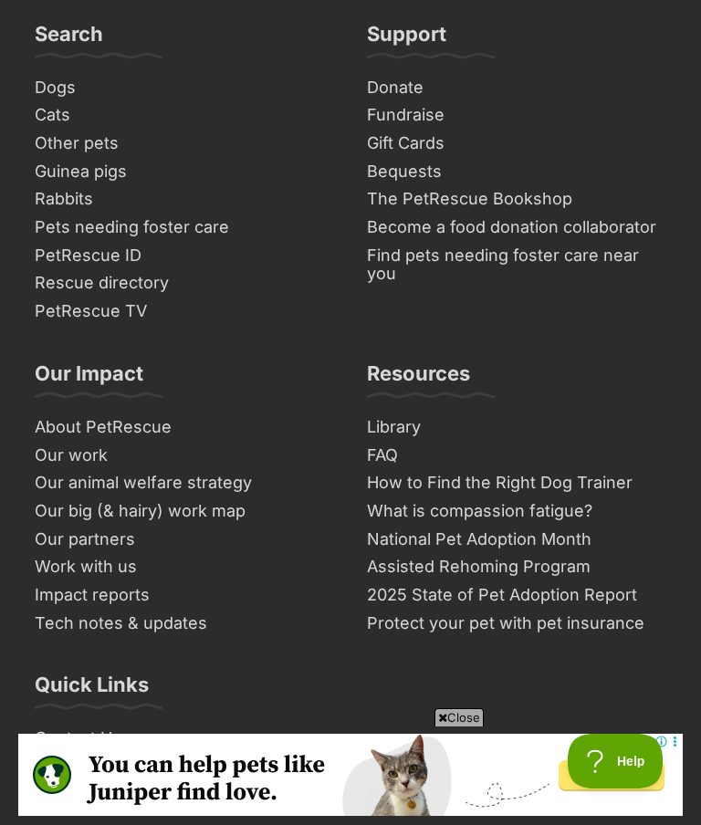
scroll to position [12763, 0]
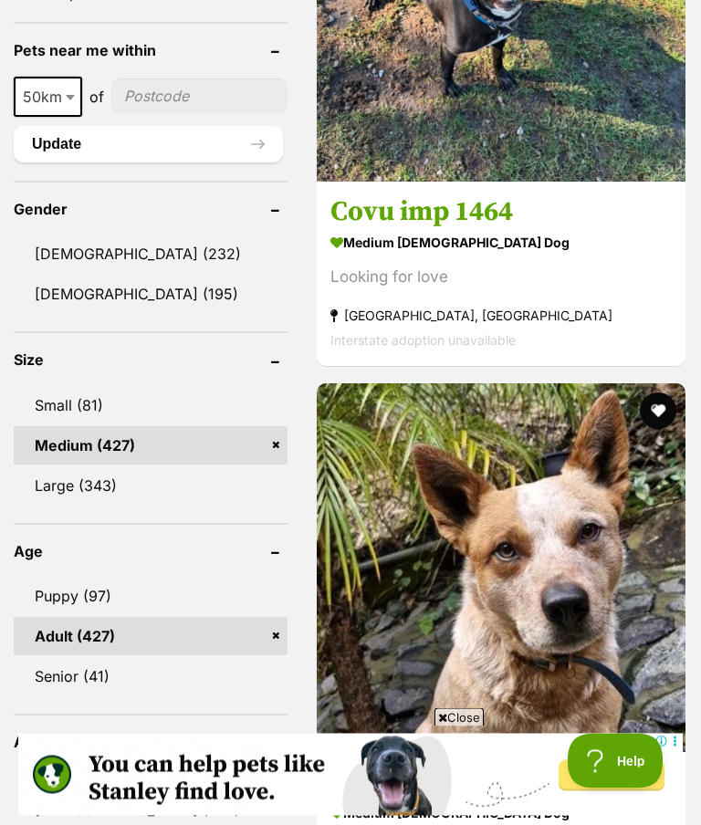
scroll to position [1488, 0]
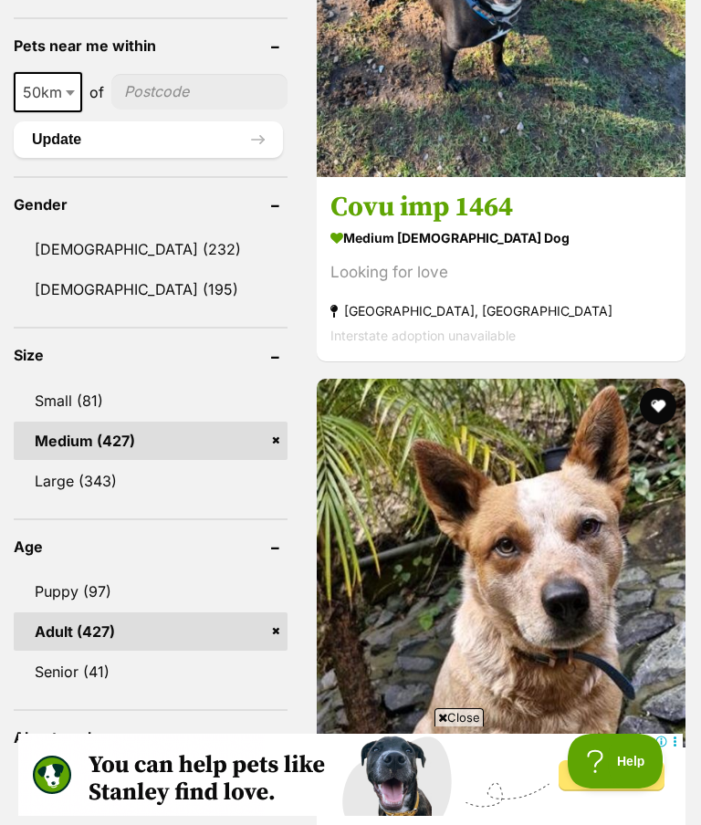
click at [596, 575] on img at bounding box center [501, 563] width 369 height 369
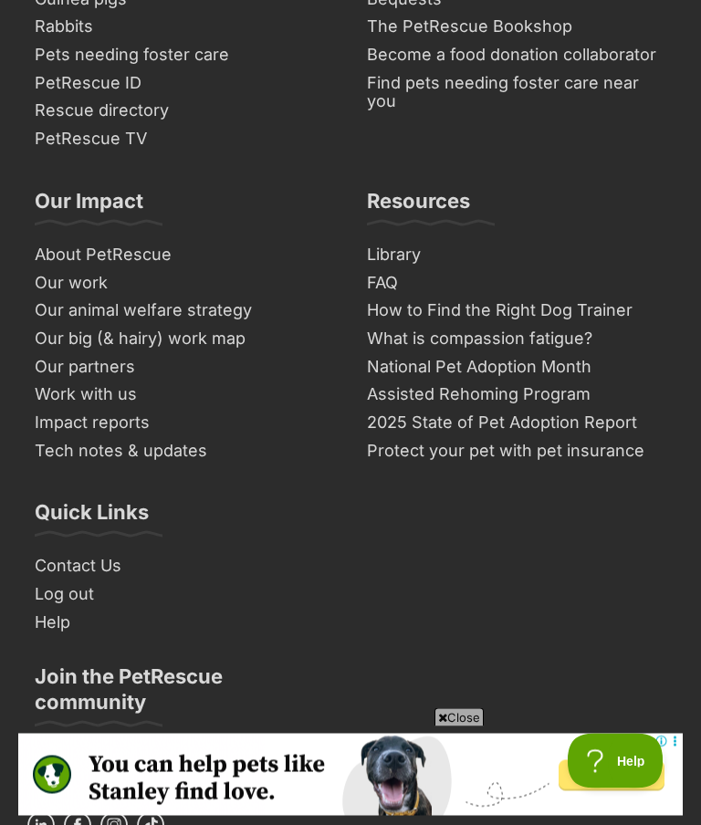
scroll to position [12766, 0]
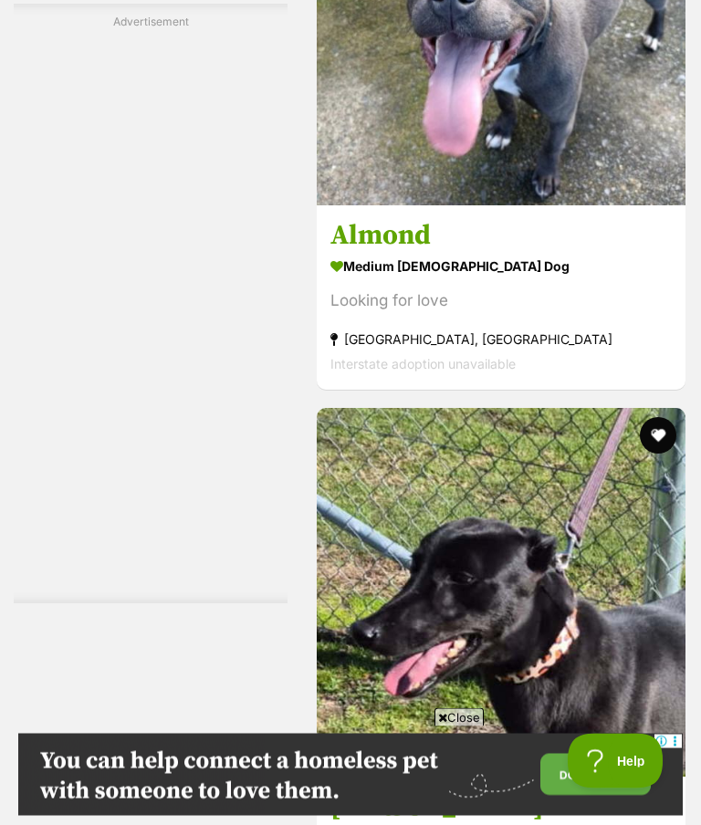
scroll to position [5304, 0]
click at [569, 205] on img at bounding box center [501, 21] width 369 height 369
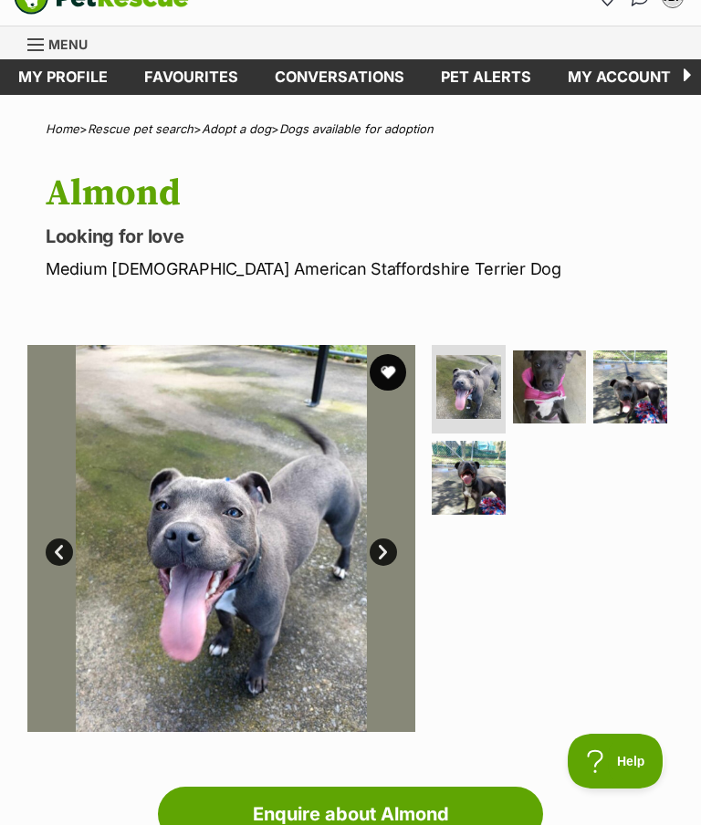
click at [465, 491] on img at bounding box center [469, 478] width 74 height 74
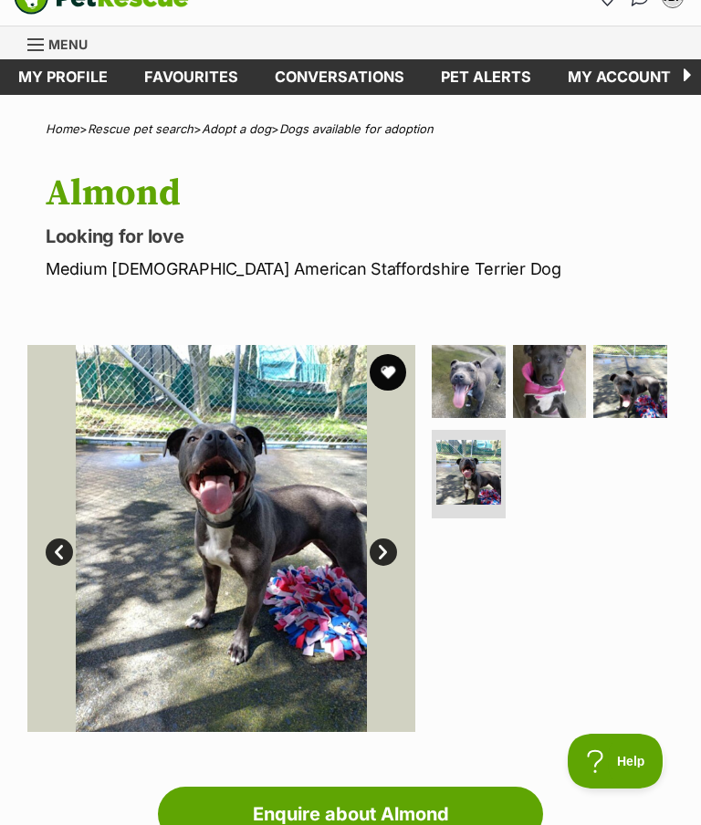
click at [479, 399] on img at bounding box center [469, 382] width 74 height 74
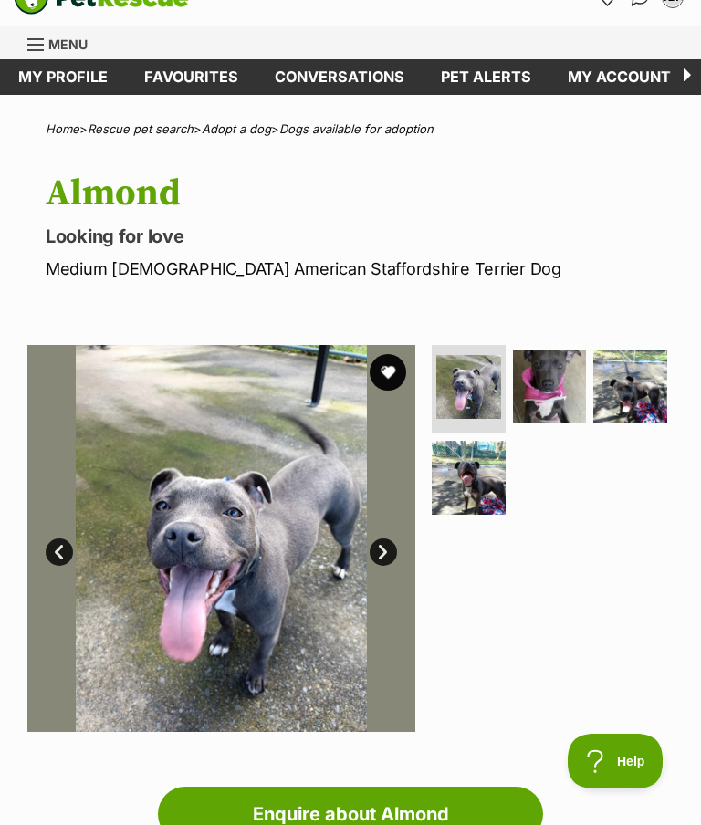
click at [556, 396] on img at bounding box center [550, 388] width 74 height 74
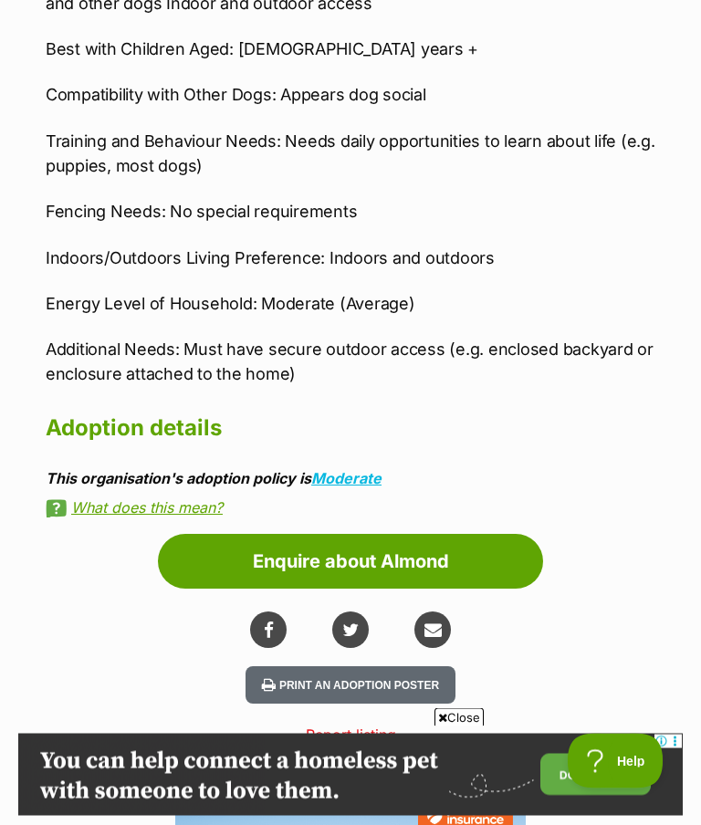
scroll to position [2165, 0]
